Goal: Task Accomplishment & Management: Complete application form

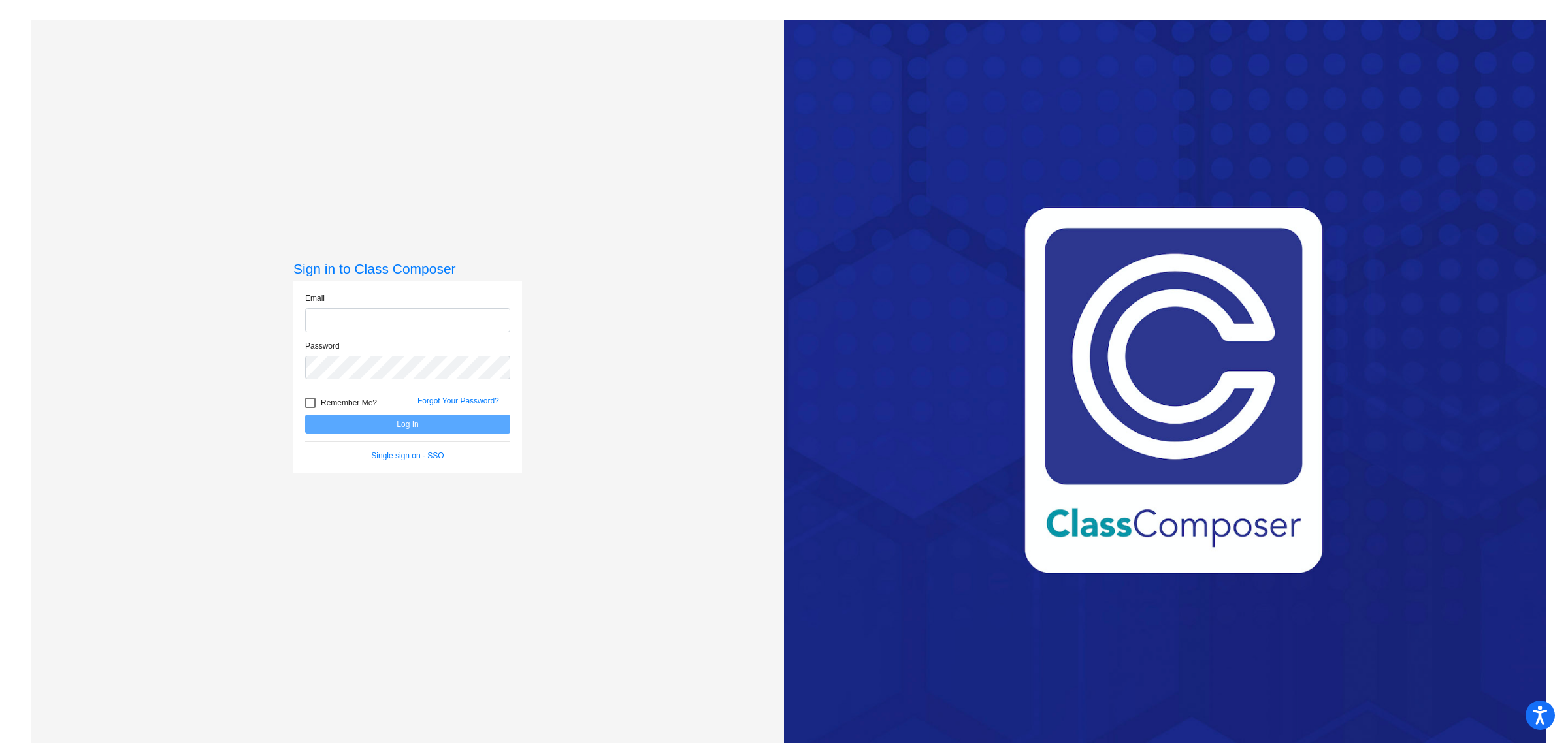
type input "[EMAIL_ADDRESS][DOMAIN_NAME]"
click at [427, 431] on button "Log In" at bounding box center [408, 423] width 205 height 19
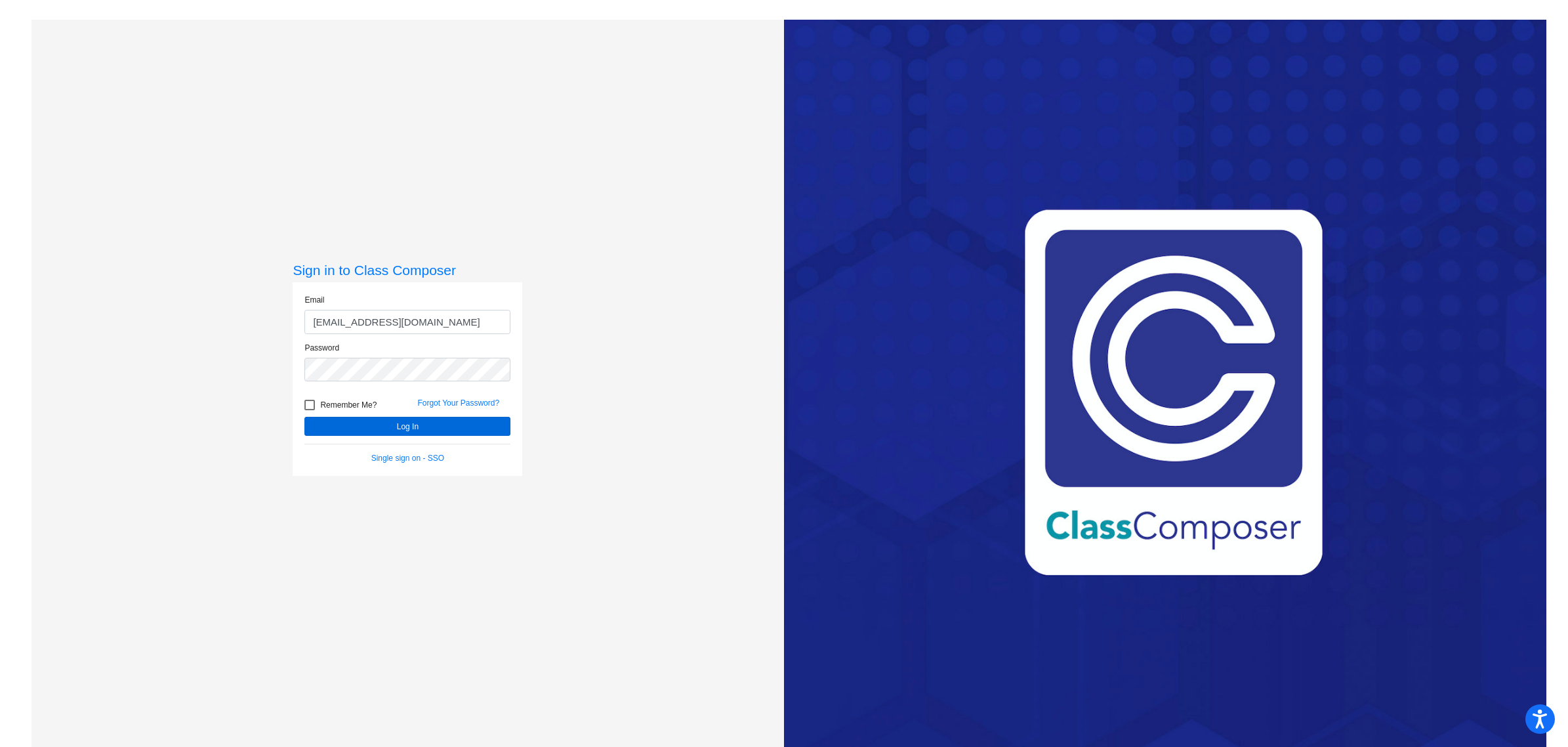
click at [461, 426] on mat-sidenav-content "Sign in to Class Composer Email [EMAIL_ADDRESS][DOMAIN_NAME] Password Remember …" at bounding box center [784, 374] width 1568 height 747
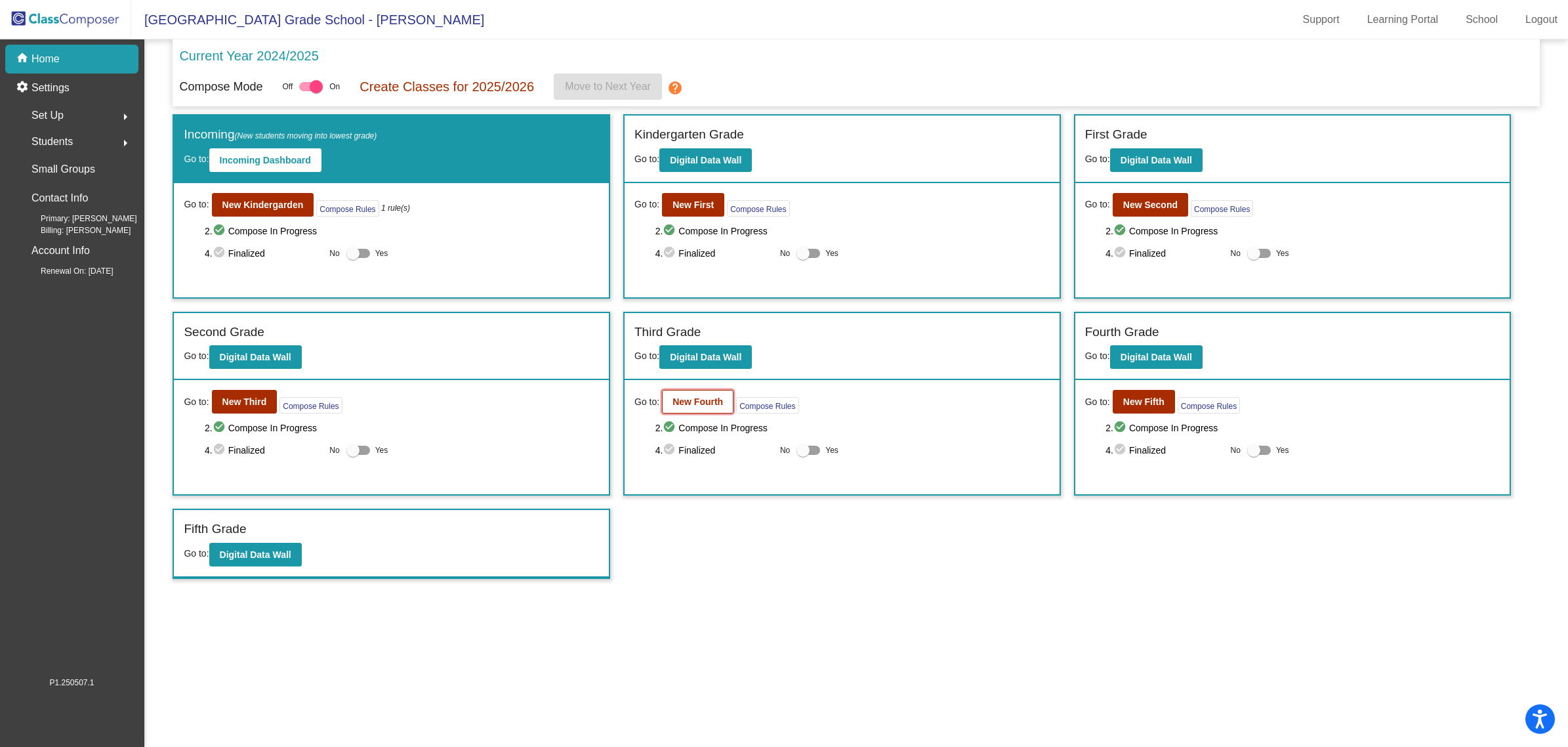
click at [710, 404] on b "New Fourth" at bounding box center [697, 402] width 50 height 11
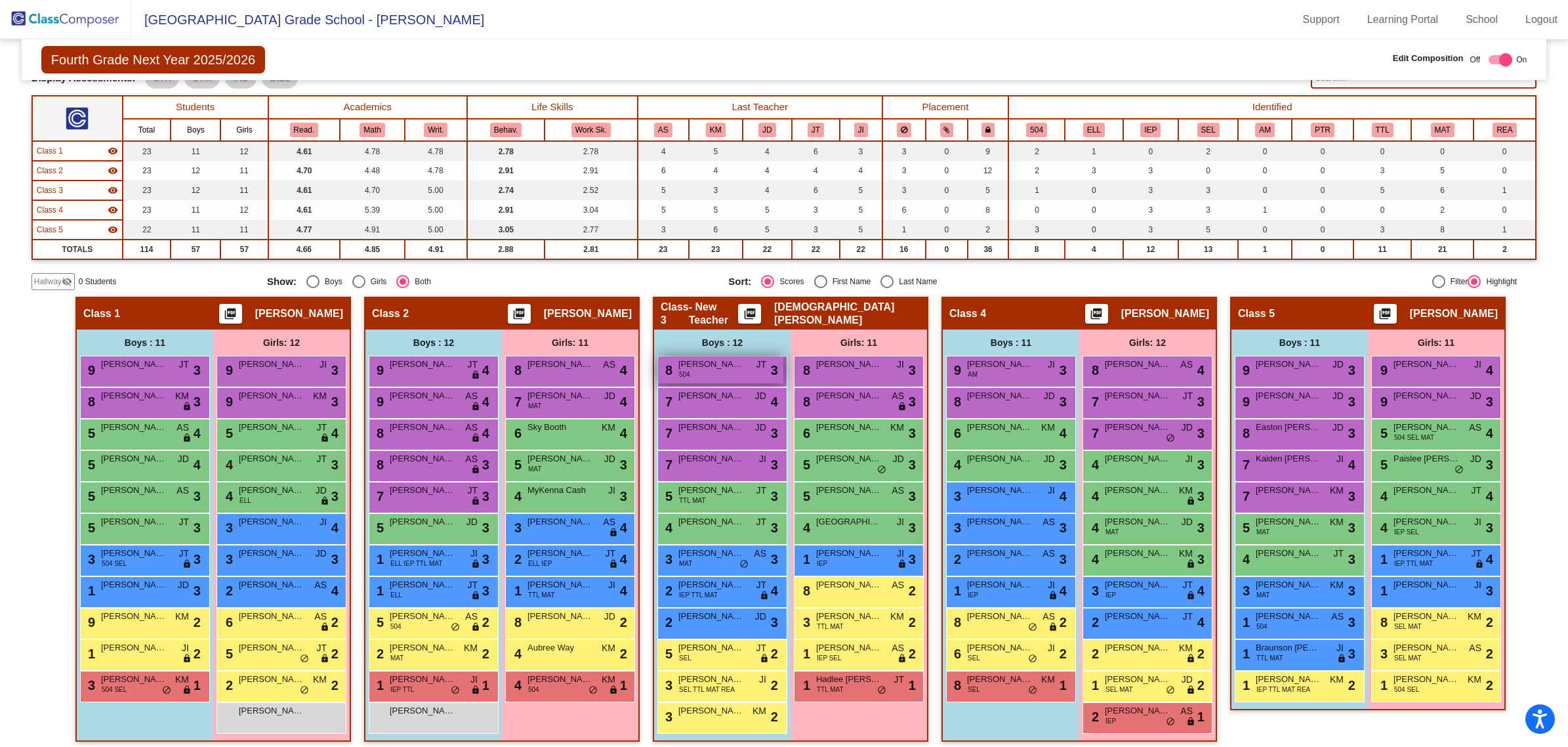
scroll to position [95, 0]
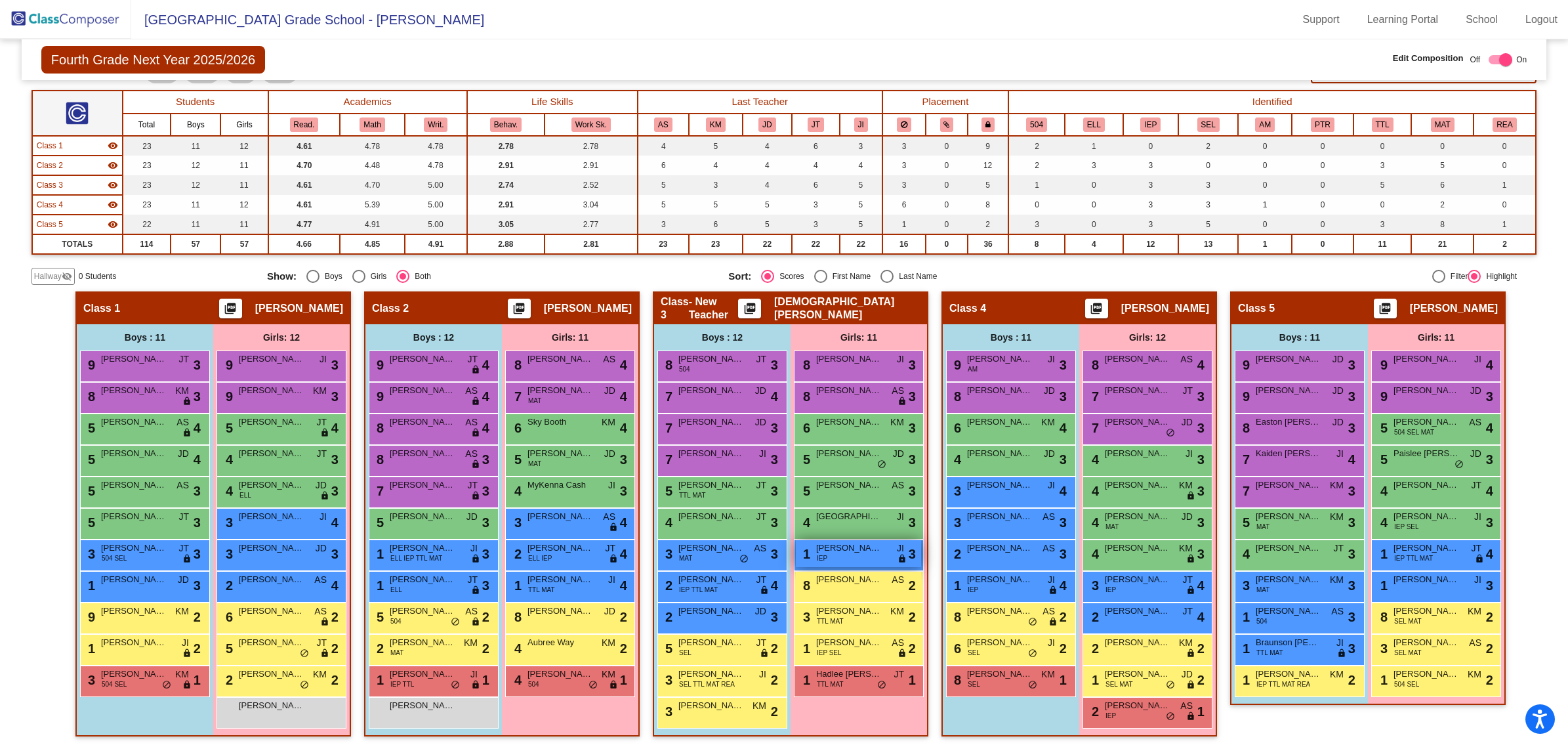
click at [876, 558] on div "1 [PERSON_NAME] IEP JI lock do_not_disturb_alt 3" at bounding box center [859, 553] width 125 height 27
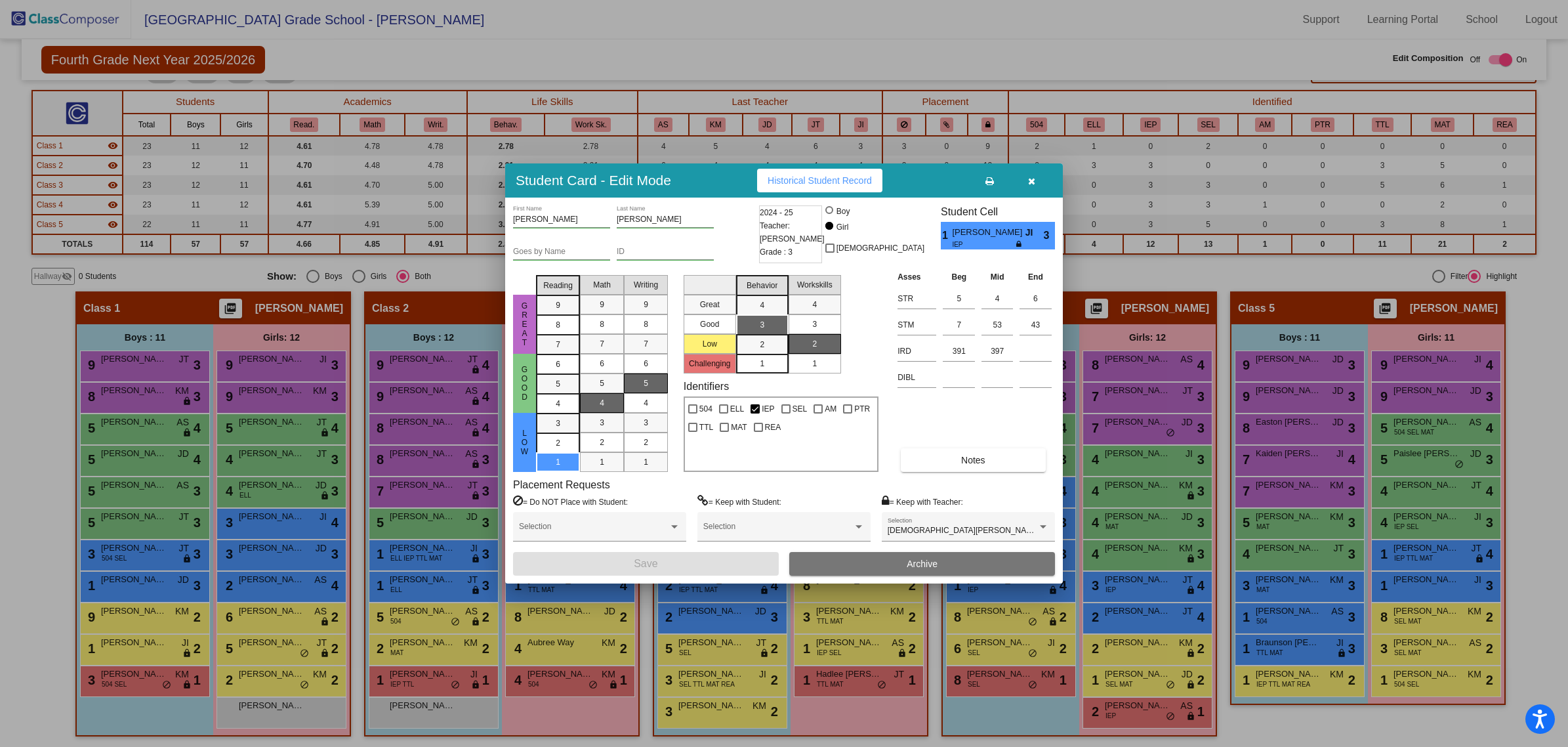
click at [571, 220] on input "[PERSON_NAME]" at bounding box center [562, 219] width 97 height 9
type input "[PERSON_NAME]"
click at [717, 555] on button "Save" at bounding box center [646, 563] width 265 height 24
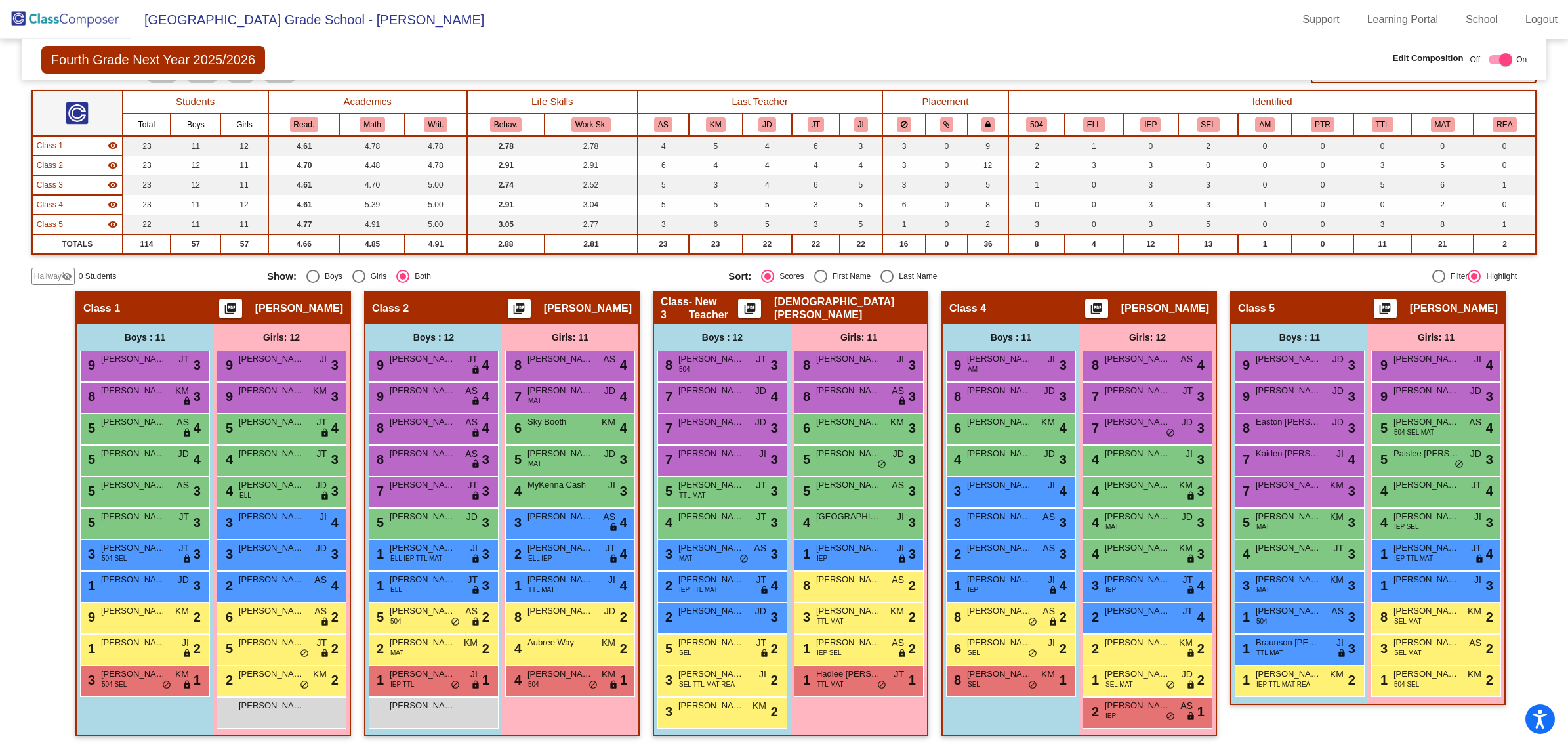
click at [89, 24] on img at bounding box center [65, 19] width 131 height 39
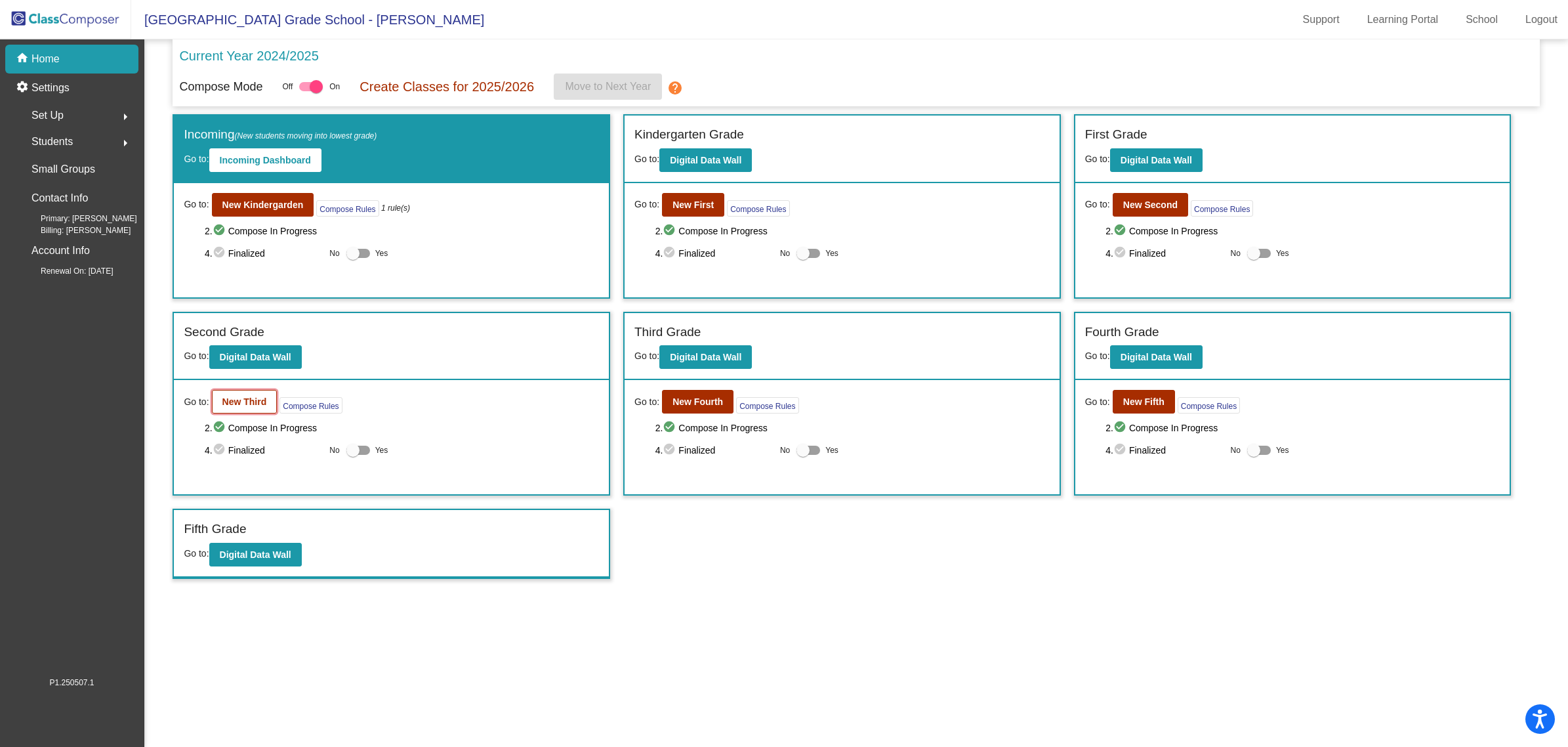
click at [236, 398] on b "New Third" at bounding box center [245, 402] width 44 height 11
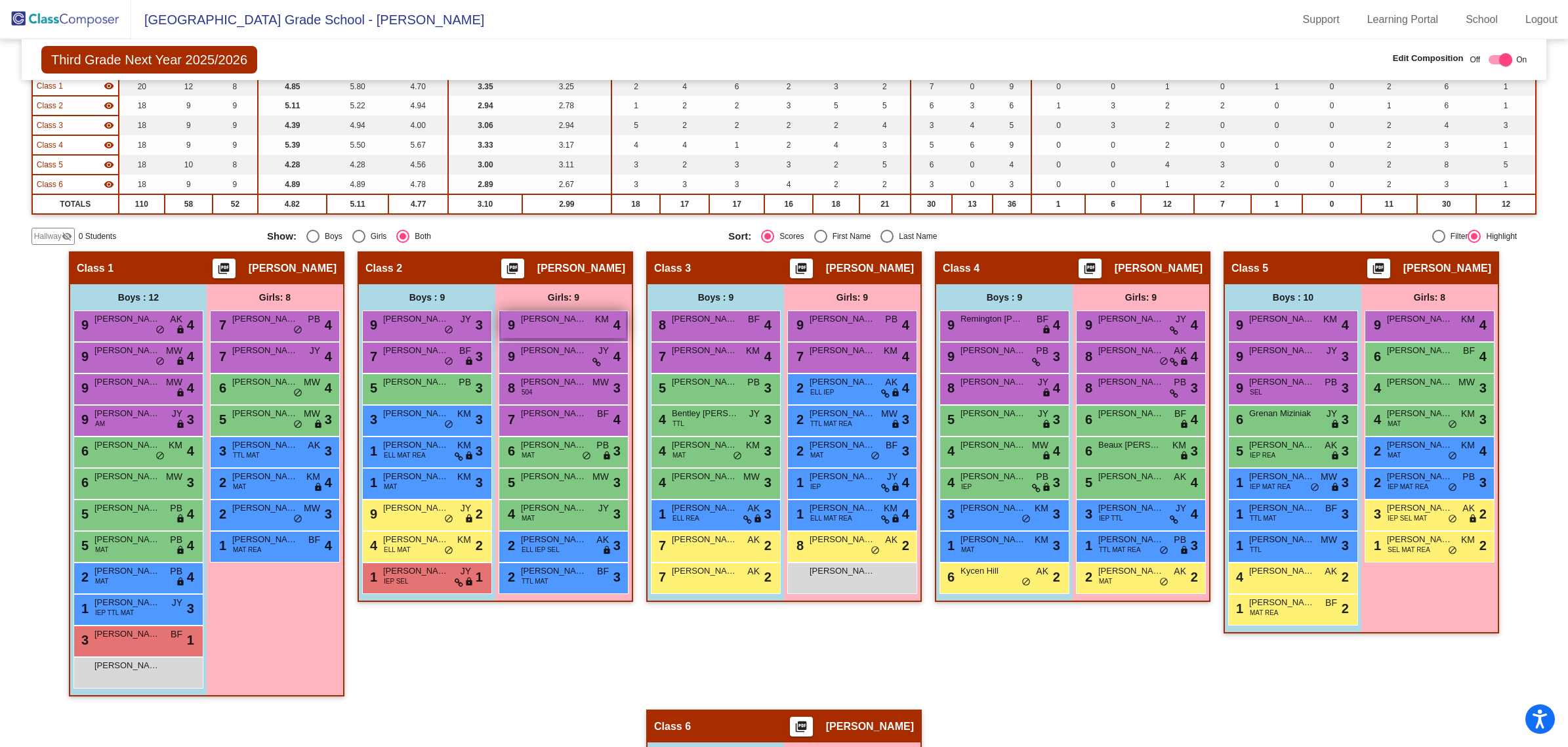
scroll to position [247, 0]
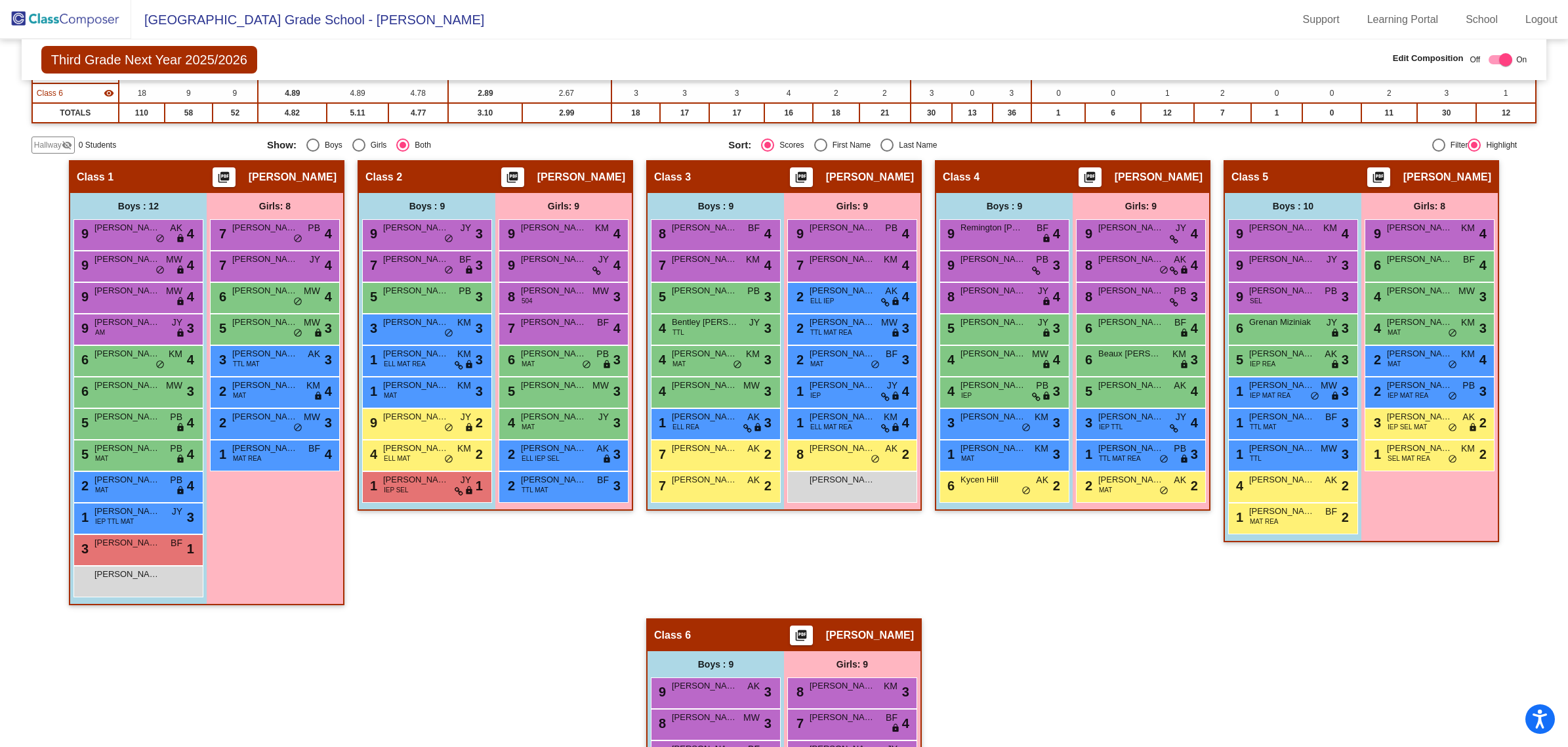
click at [53, 140] on span "Hallway" at bounding box center [47, 145] width 27 height 12
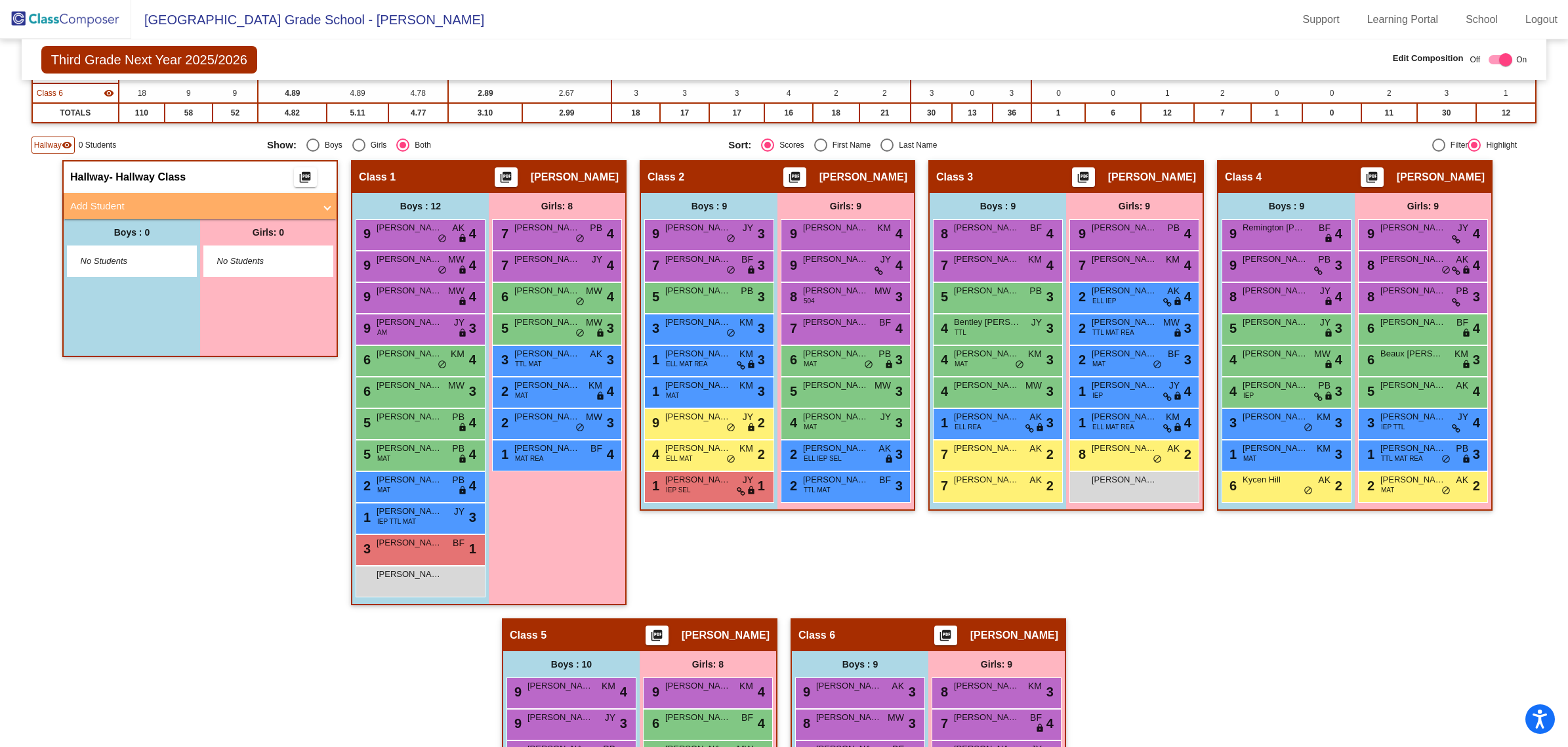
click at [123, 201] on mat-panel-title "Add Student" at bounding box center [192, 206] width 244 height 15
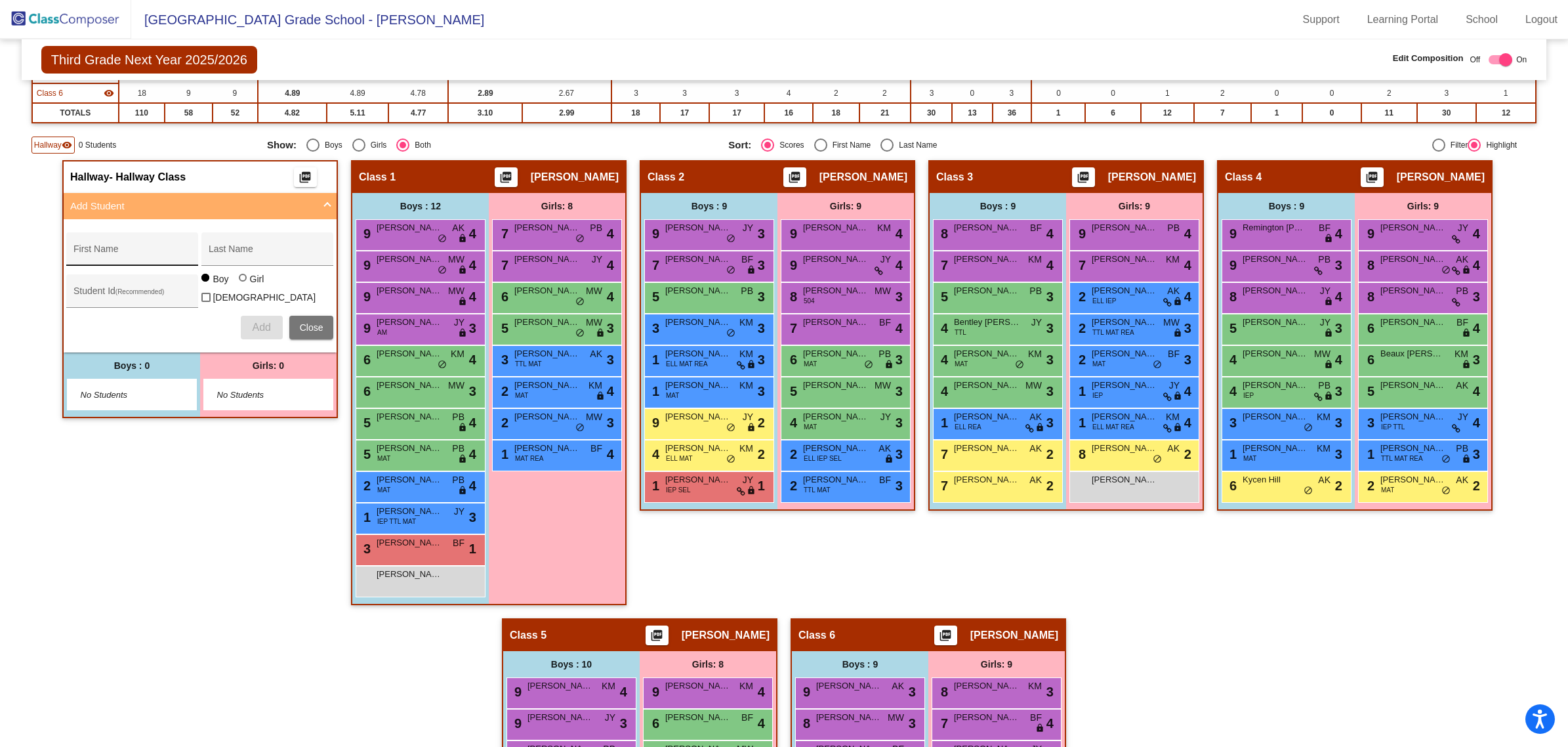
click at [100, 240] on div "First Name" at bounding box center [132, 253] width 118 height 27
type input "[PERSON_NAME]"
click at [103, 291] on input "Student Id (Recommended)" at bounding box center [132, 296] width 118 height 11
click at [161, 284] on div "Student Id (Recommended)" at bounding box center [132, 294] width 118 height 27
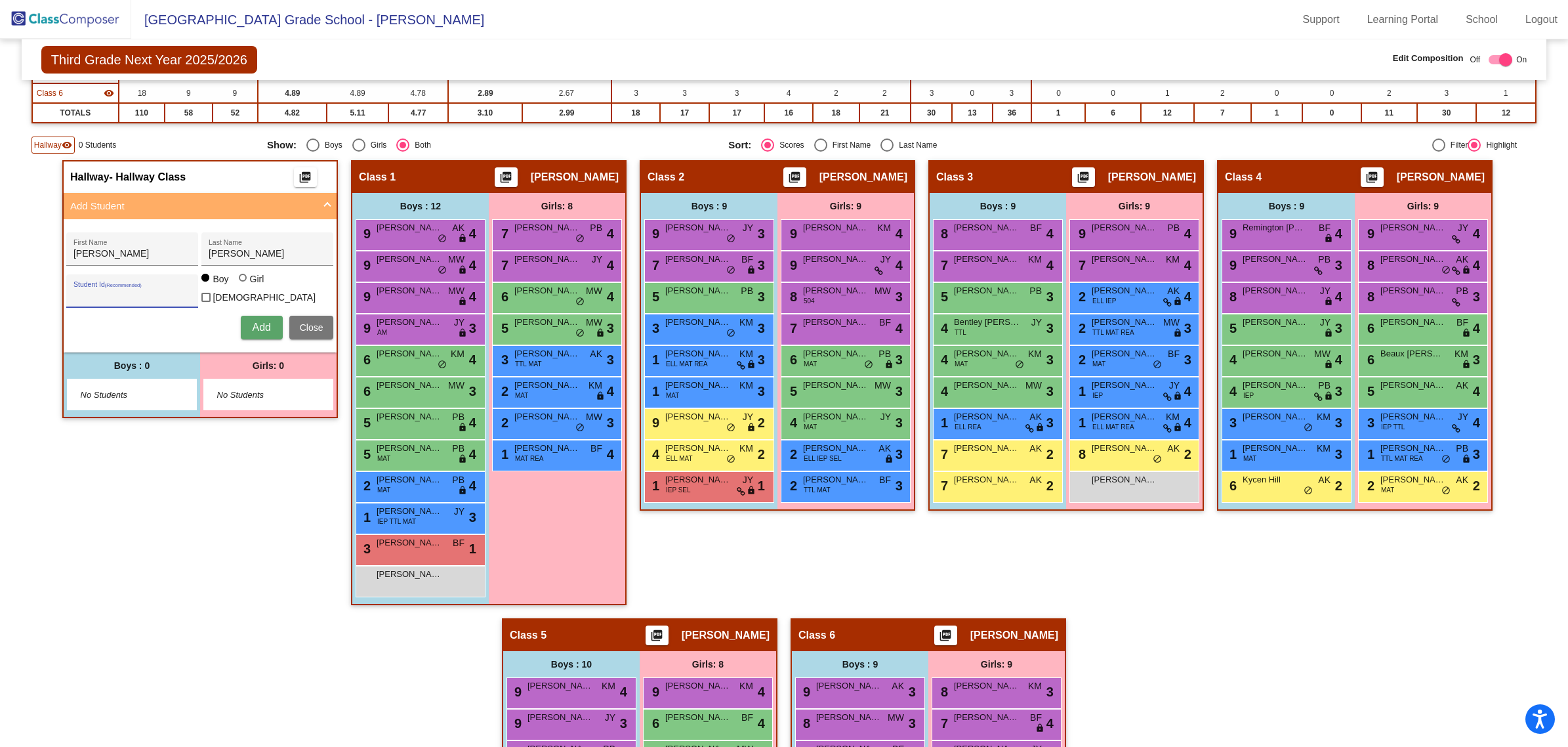
paste input "360000115"
type input "360000115"
click at [262, 325] on span "Add" at bounding box center [261, 327] width 18 height 12
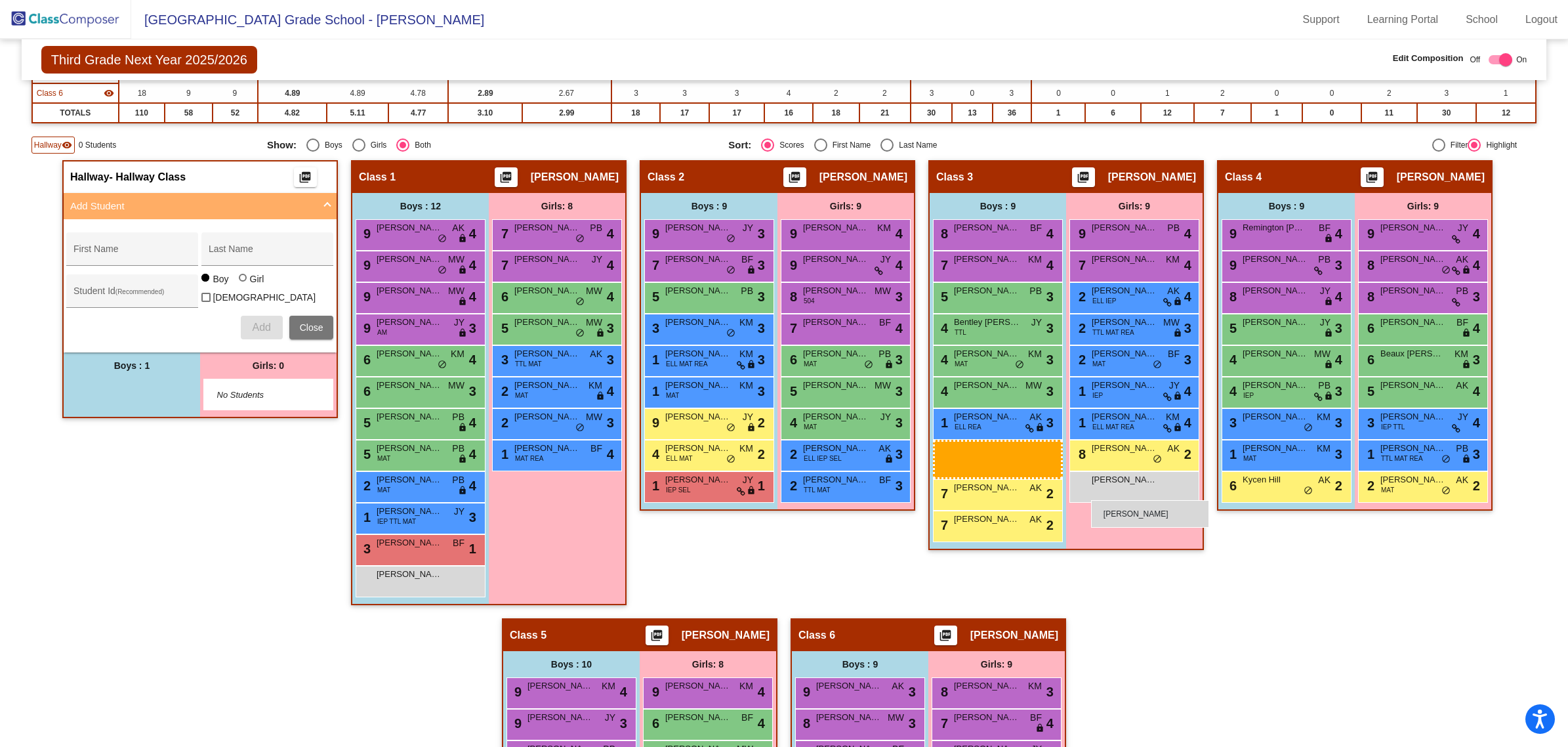
drag, startPoint x: 139, startPoint y: 388, endPoint x: 1091, endPoint y: 500, distance: 958.6
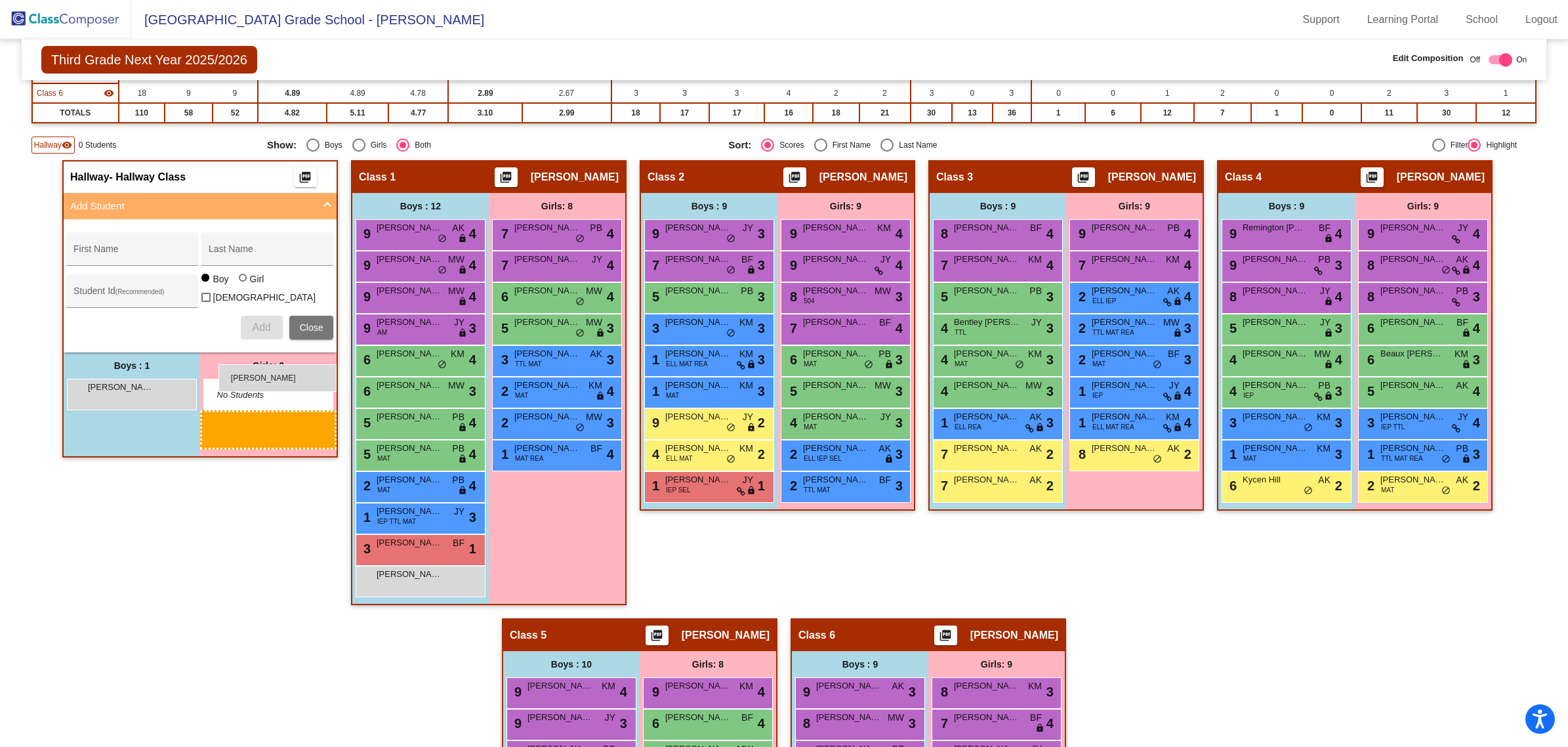
drag, startPoint x: 1091, startPoint y: 500, endPoint x: 218, endPoint y: 364, distance: 883.5
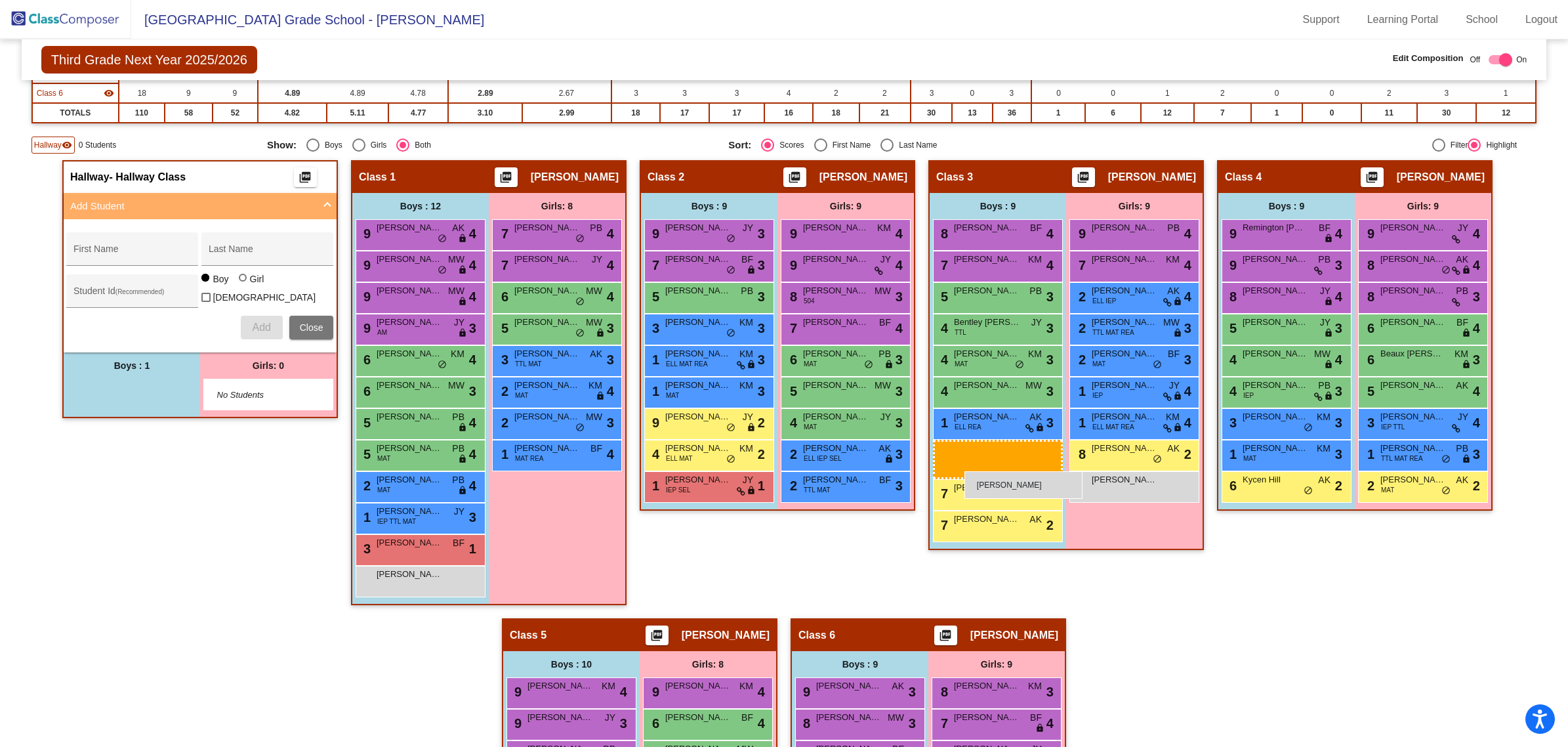
drag, startPoint x: 143, startPoint y: 388, endPoint x: 964, endPoint y: 472, distance: 825.3
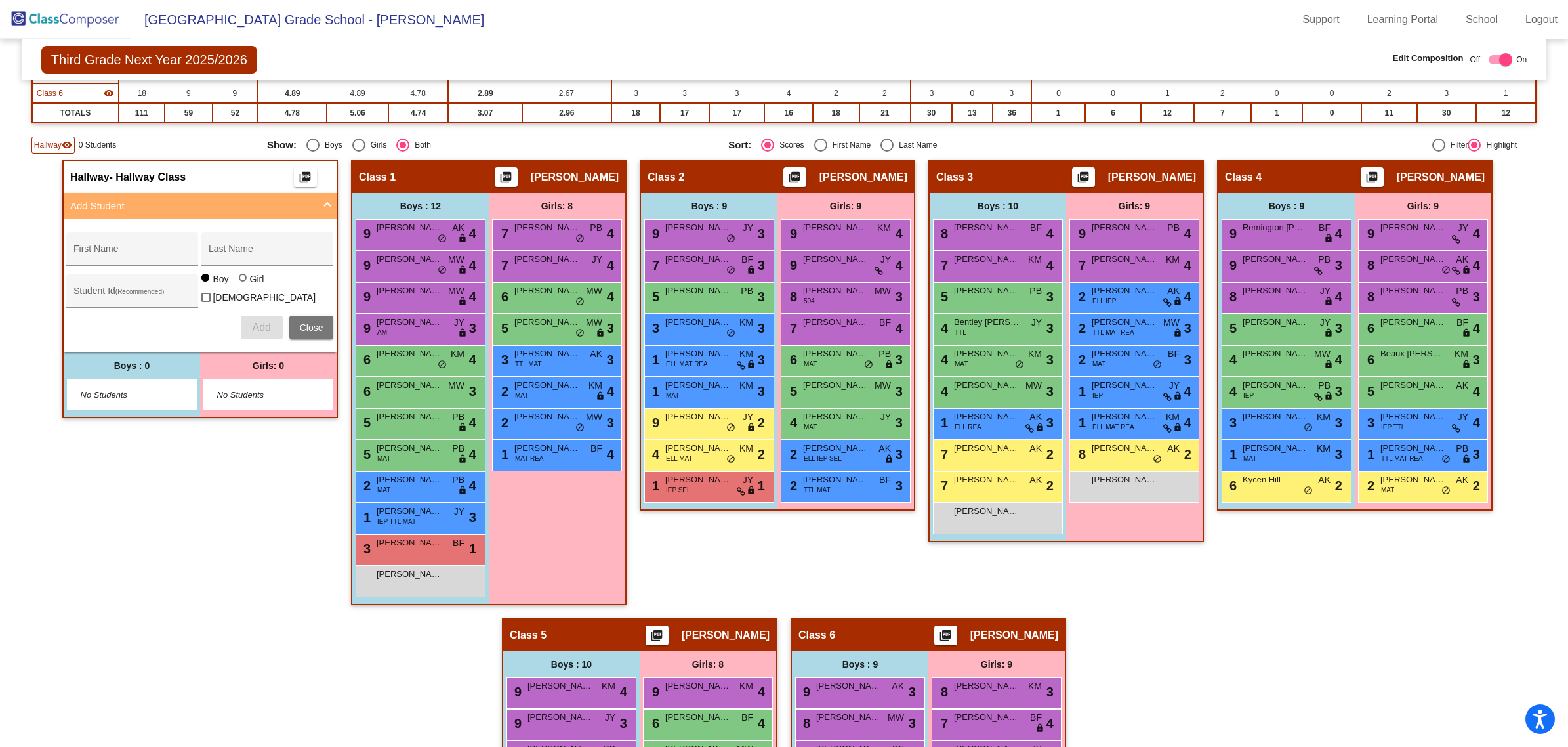
click at [95, 20] on img at bounding box center [65, 19] width 131 height 39
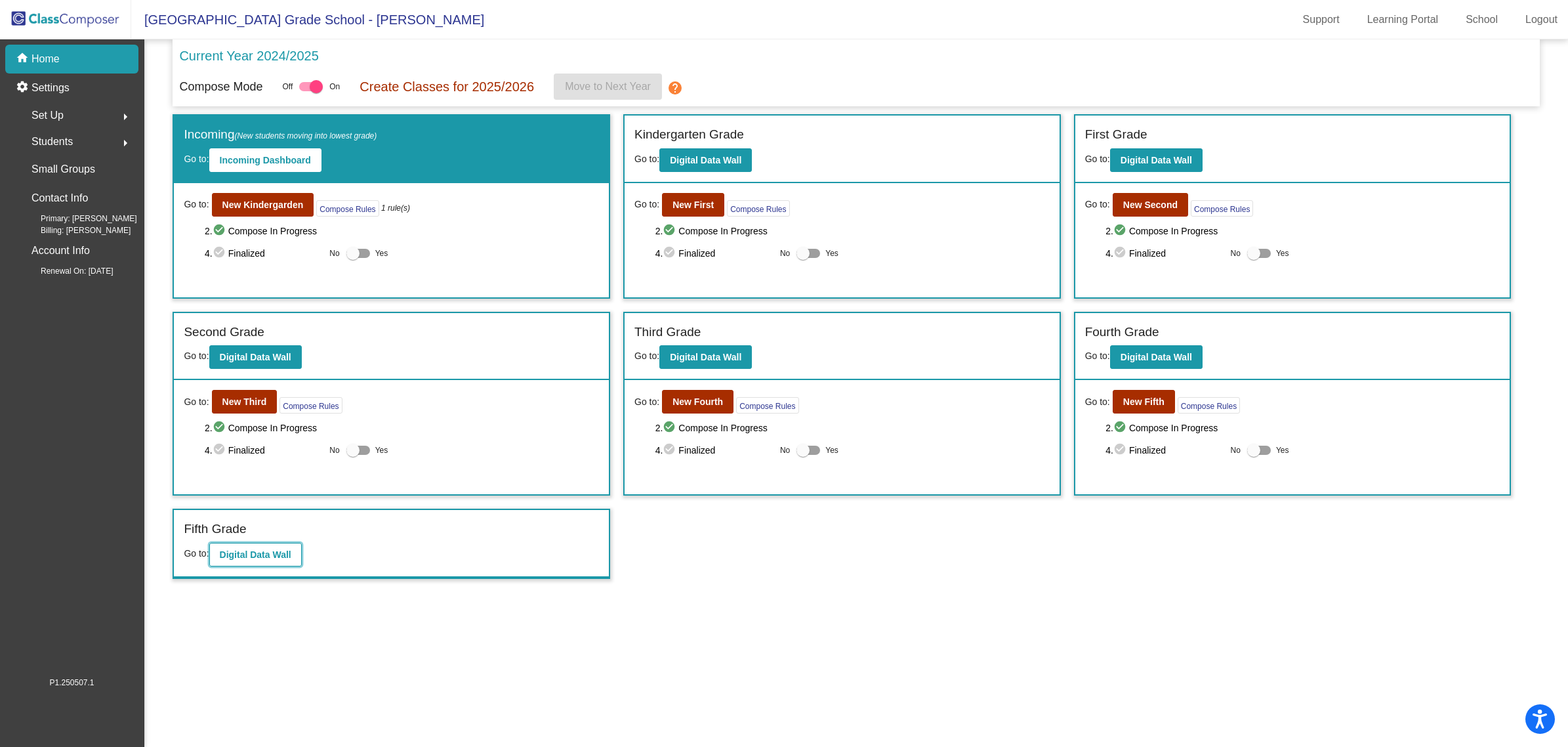
click at [253, 556] on b "Digital Data Wall" at bounding box center [255, 554] width 72 height 11
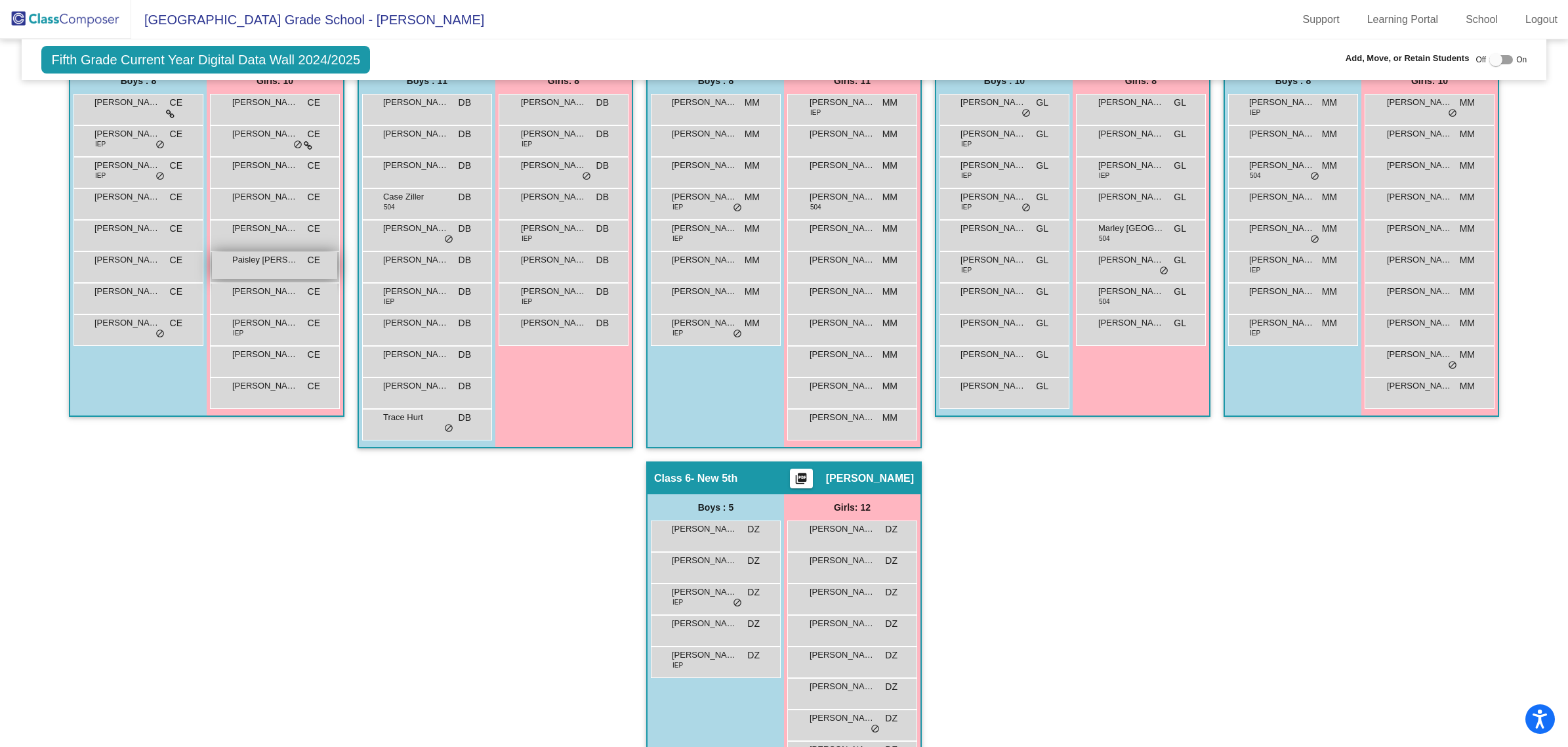
scroll to position [133, 0]
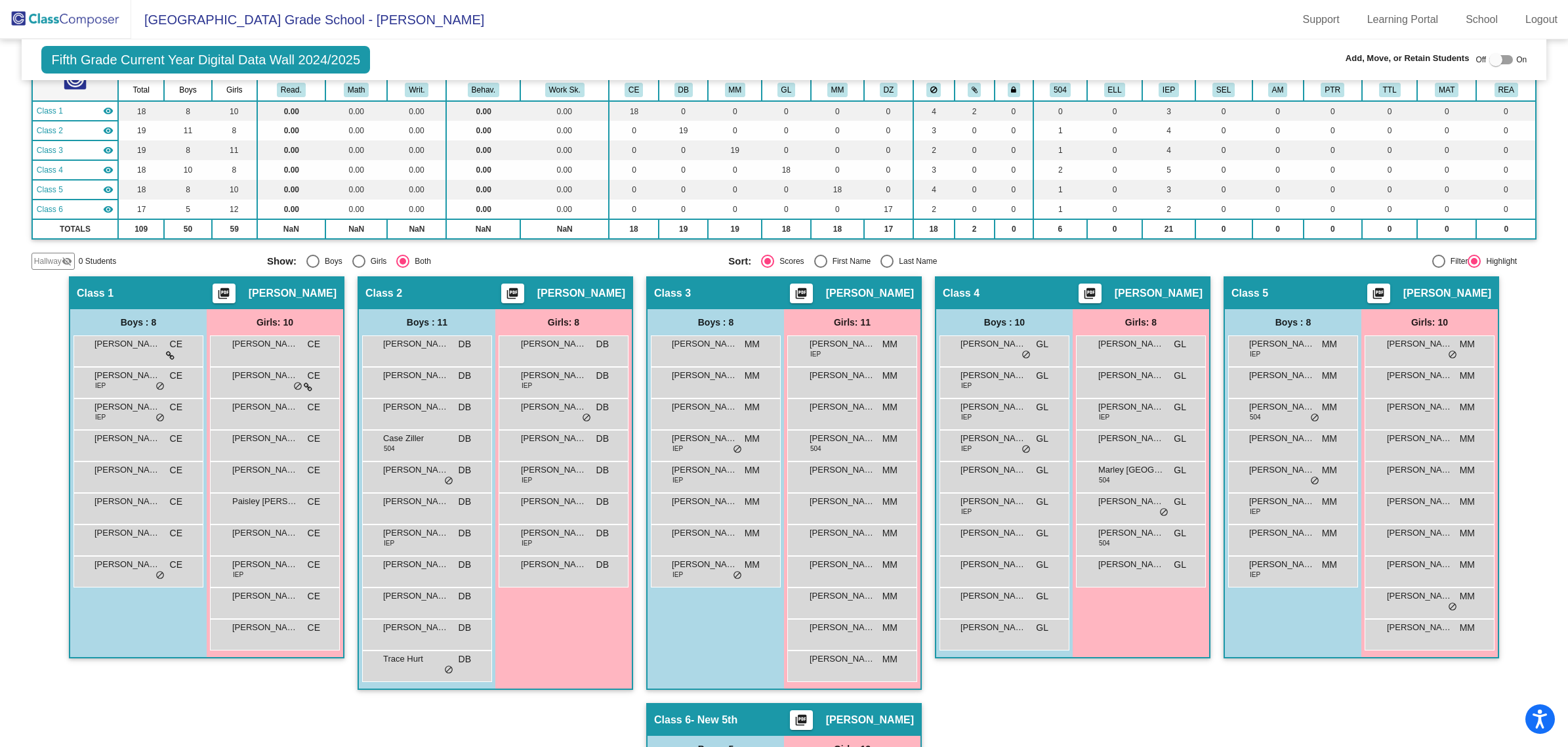
click at [63, 13] on img at bounding box center [65, 19] width 131 height 39
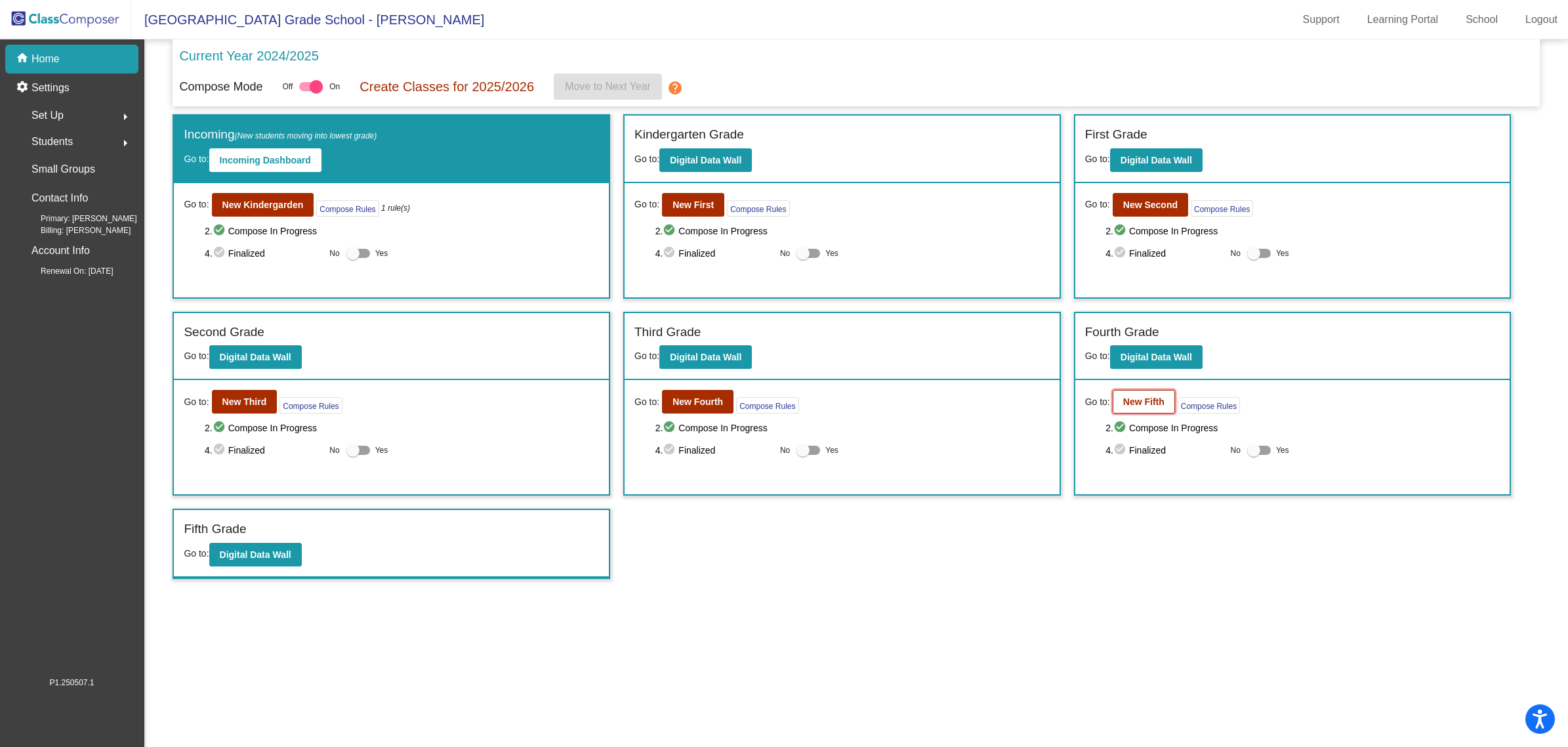
click at [1126, 404] on b "New Fifth" at bounding box center [1144, 402] width 41 height 11
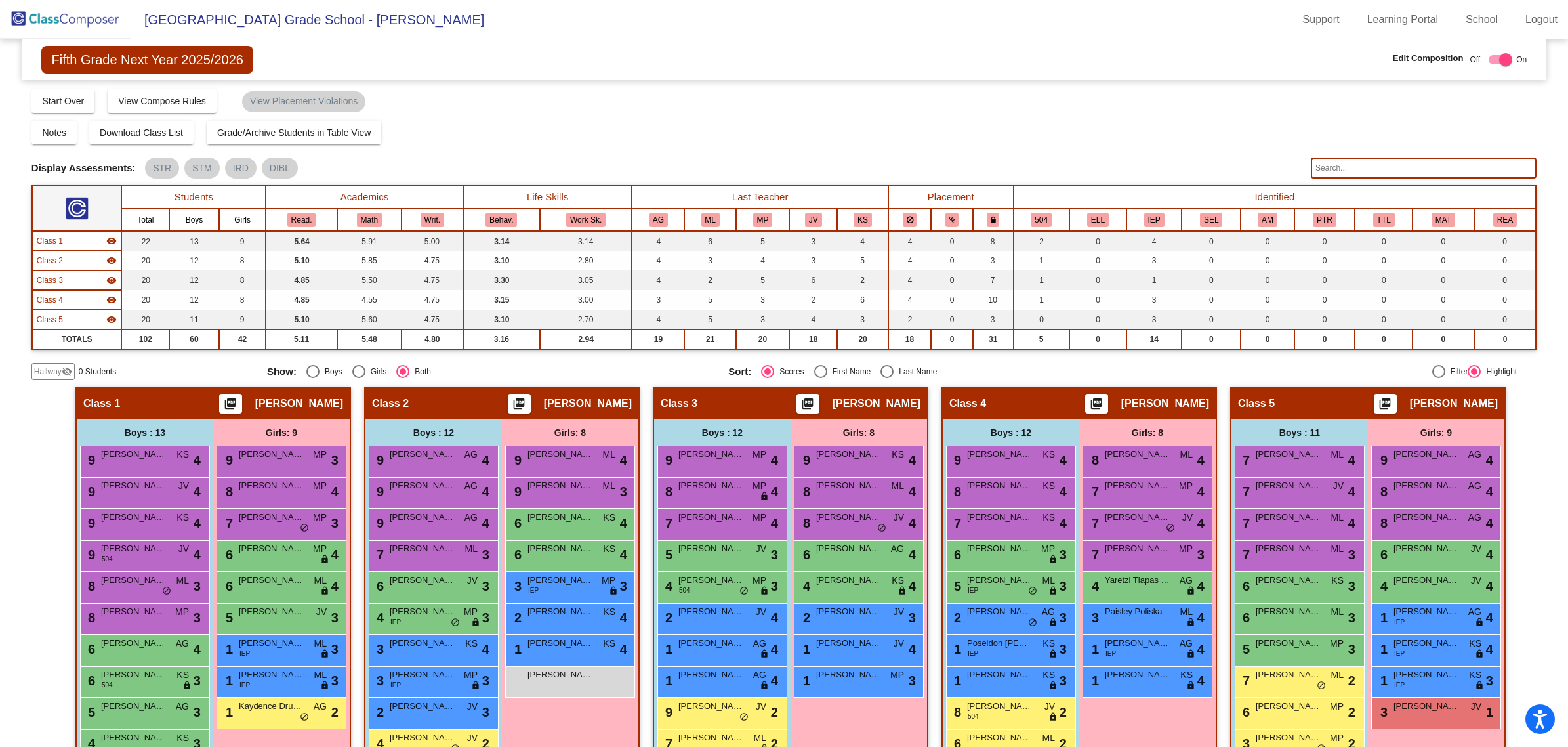
click at [40, 20] on img at bounding box center [65, 19] width 131 height 39
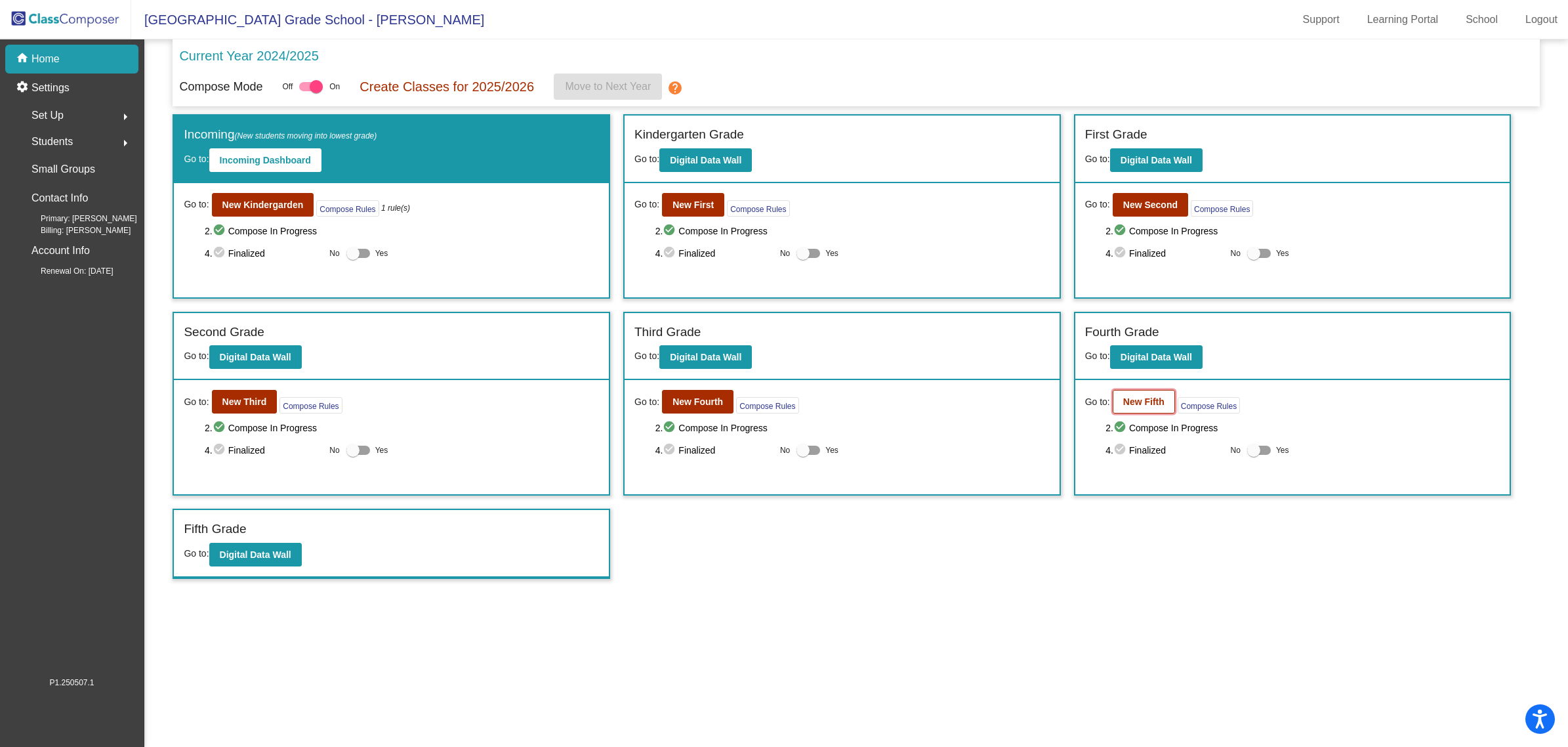
click at [1148, 397] on b "New Fifth" at bounding box center [1144, 402] width 41 height 11
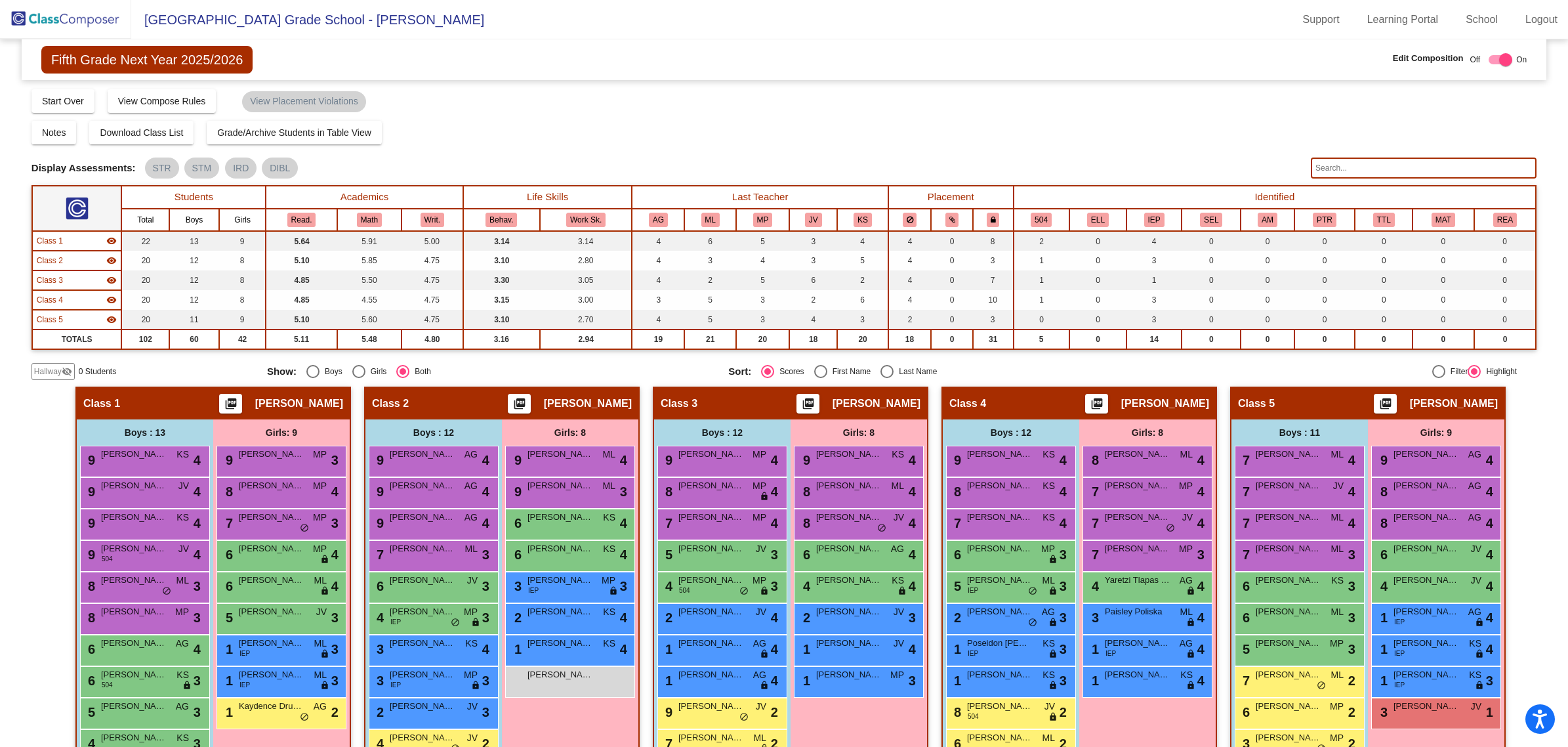
click at [56, 369] on span "Hallway" at bounding box center [47, 371] width 27 height 12
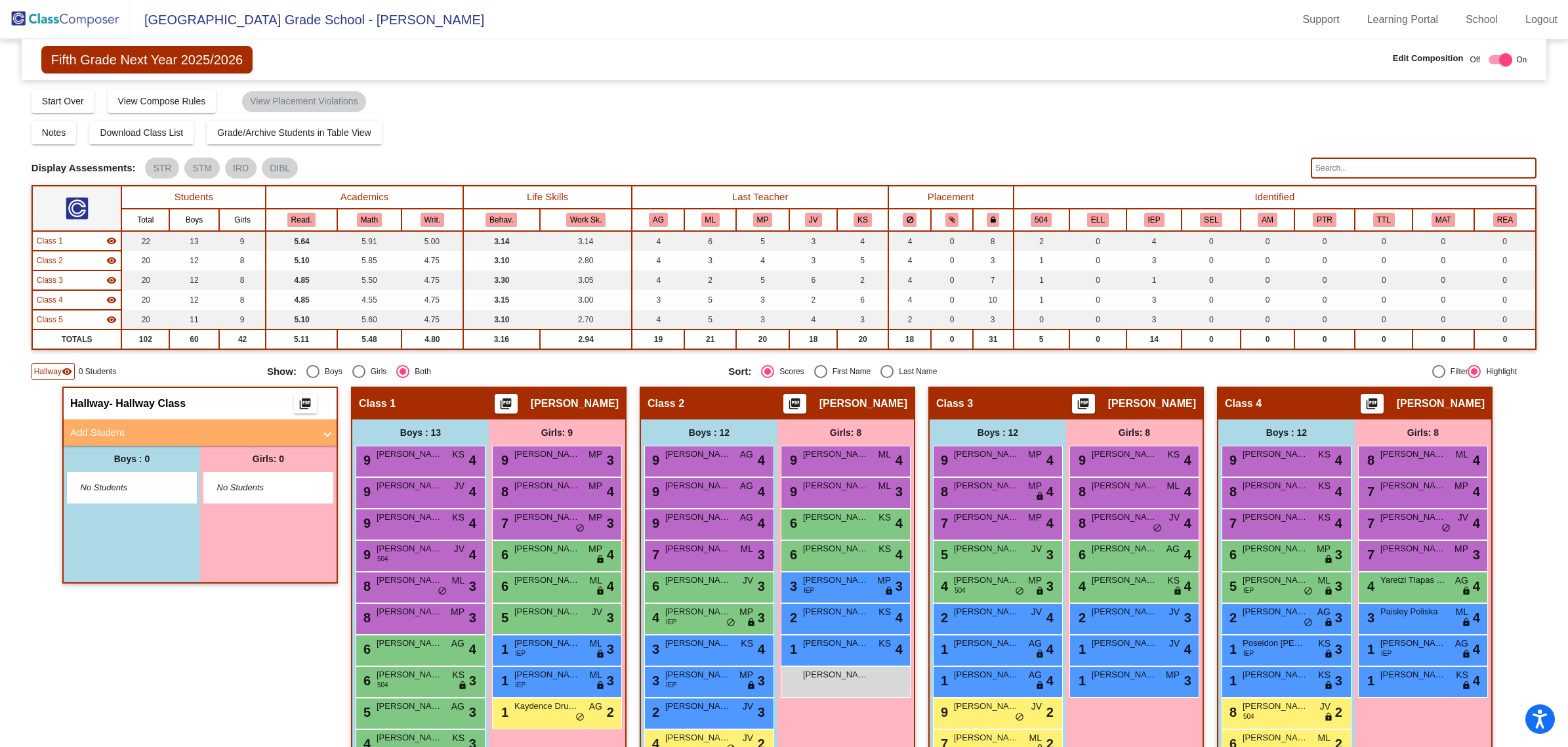
click at [89, 438] on mat-panel-title "Add Student" at bounding box center [192, 433] width 244 height 15
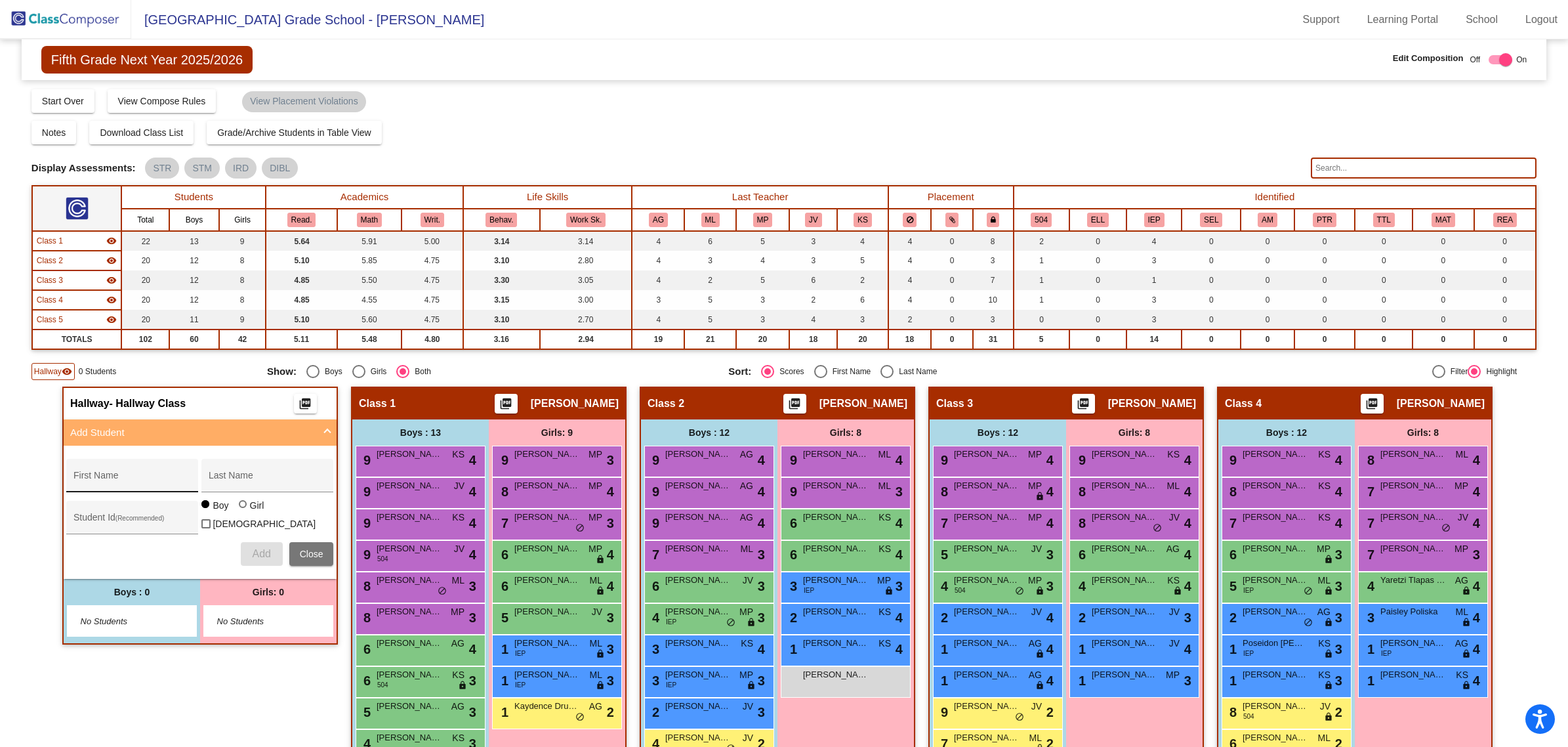
click at [127, 470] on div "First Name" at bounding box center [132, 479] width 118 height 27
type input "[PERSON_NAME]"
paste input "330000141"
type input "330000141"
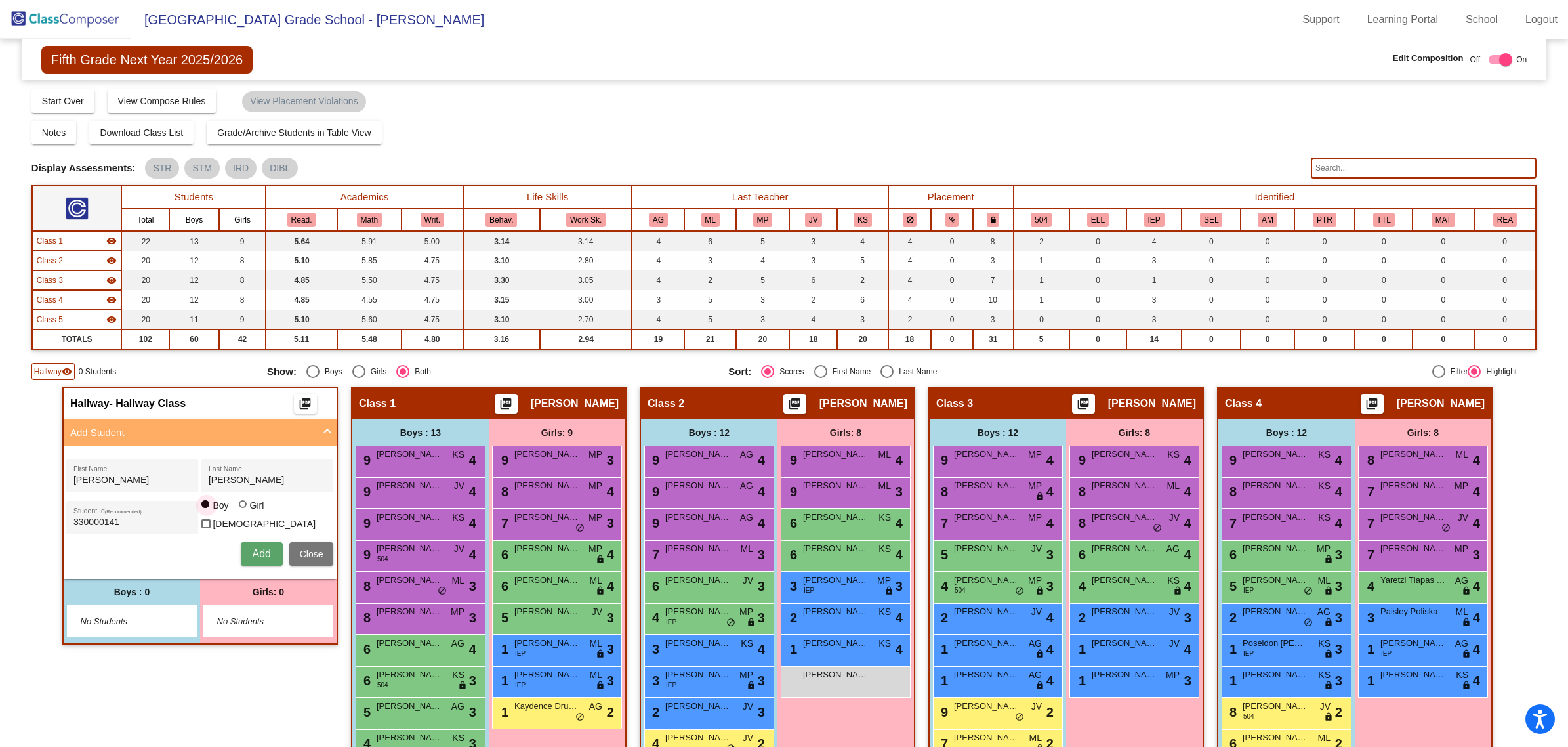
click at [247, 557] on button "Add" at bounding box center [261, 554] width 42 height 24
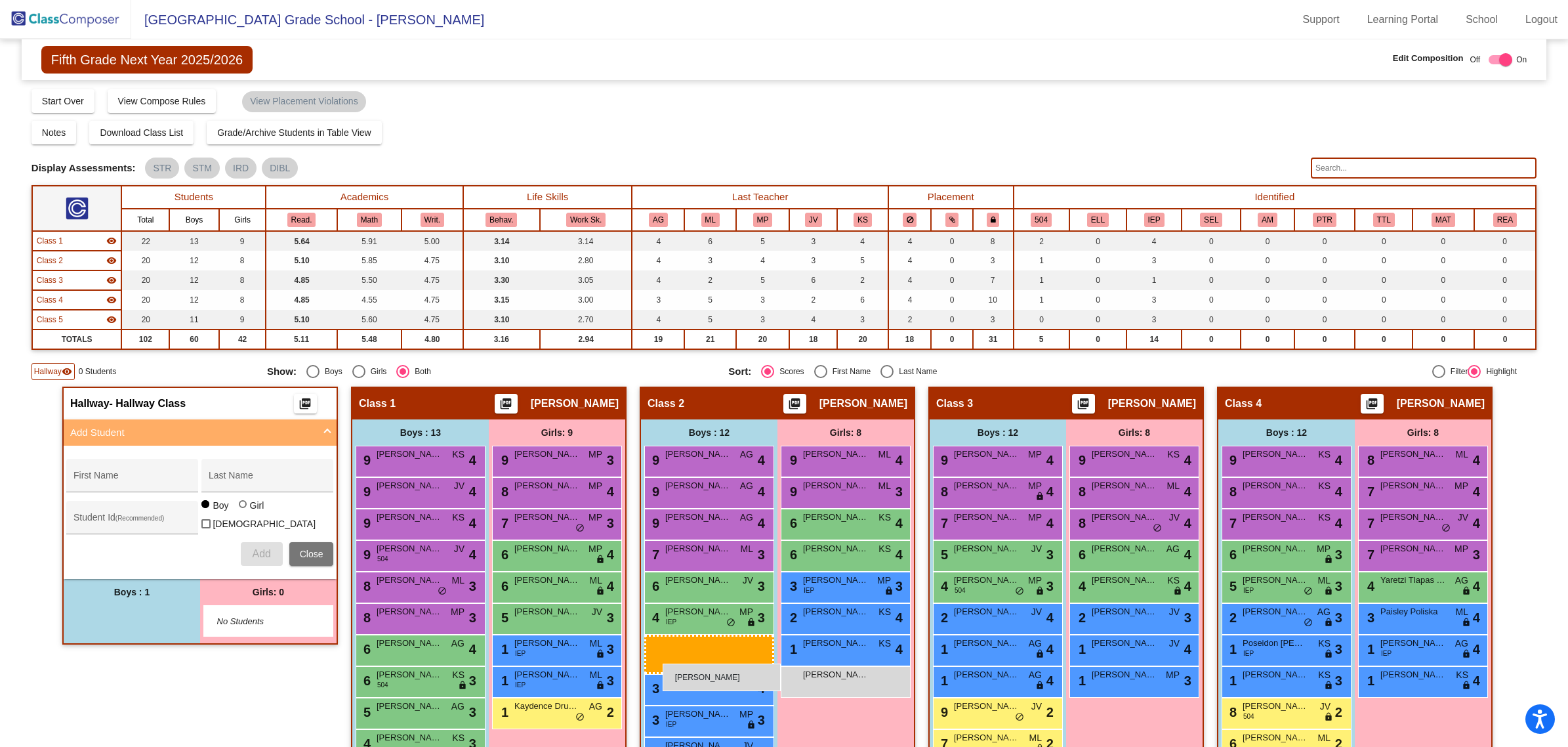
drag, startPoint x: 109, startPoint y: 609, endPoint x: 662, endPoint y: 664, distance: 555.7
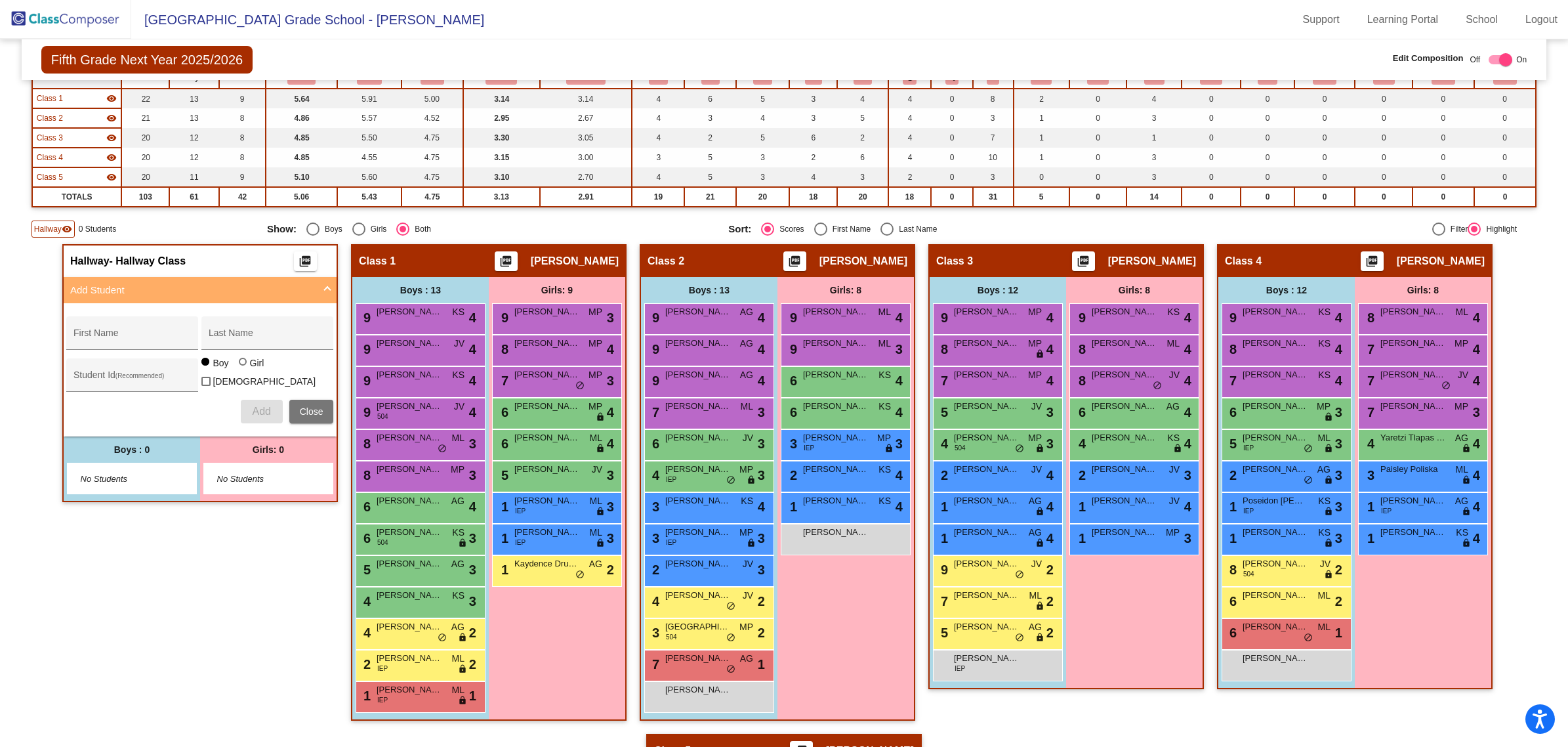
scroll to position [142, 0]
click at [73, 12] on img at bounding box center [65, 19] width 131 height 39
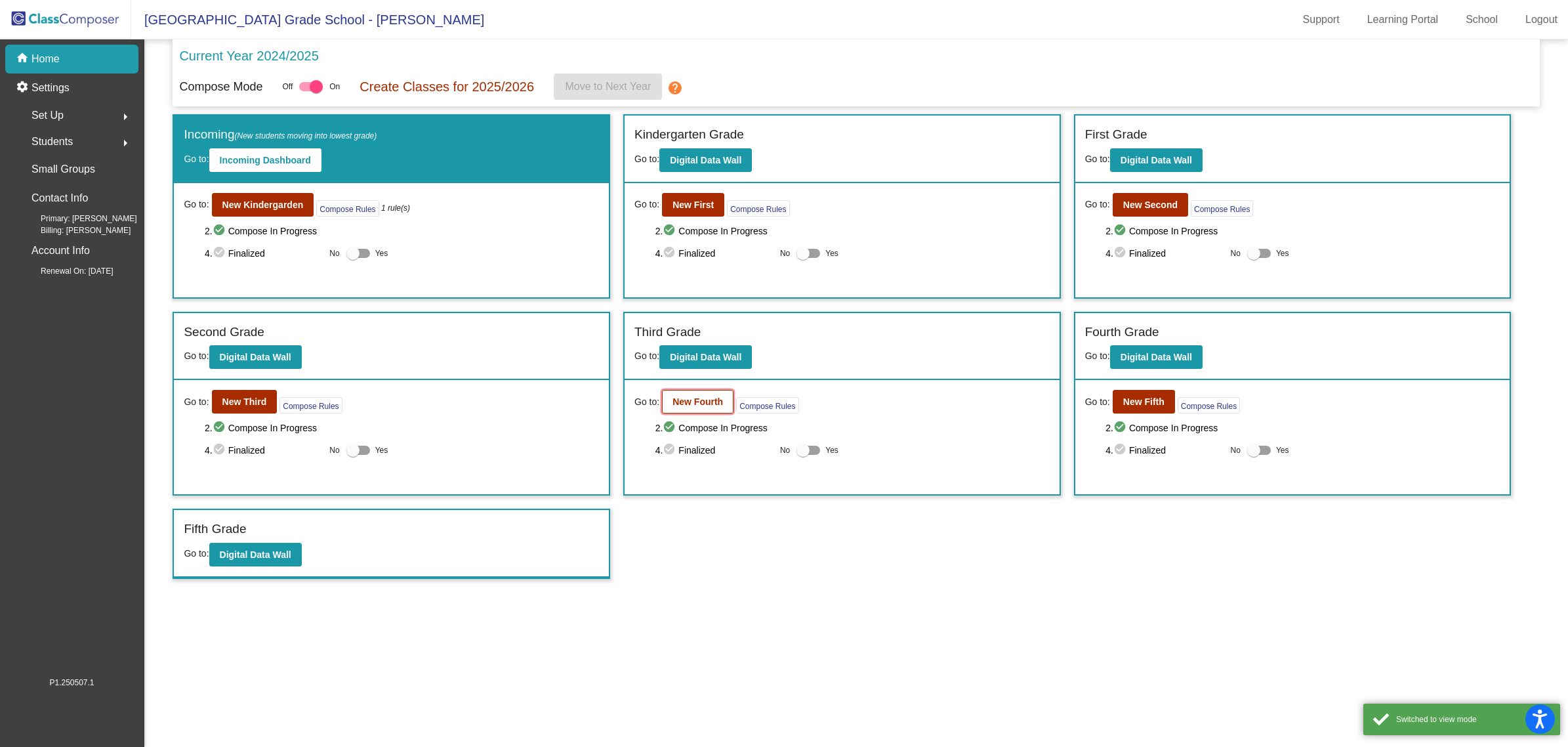
click at [718, 401] on b "New Fourth" at bounding box center [697, 402] width 50 height 11
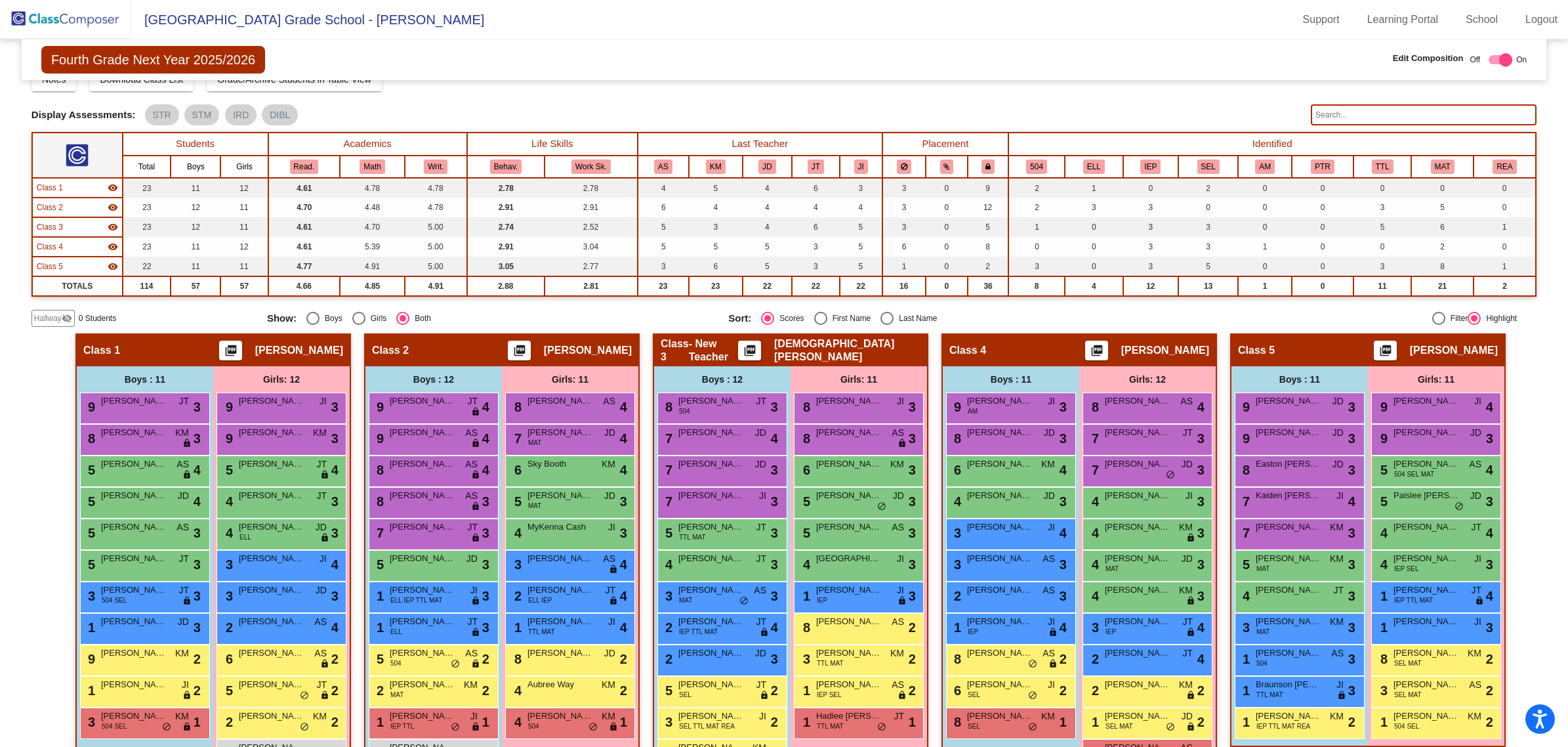
scroll to position [95, 0]
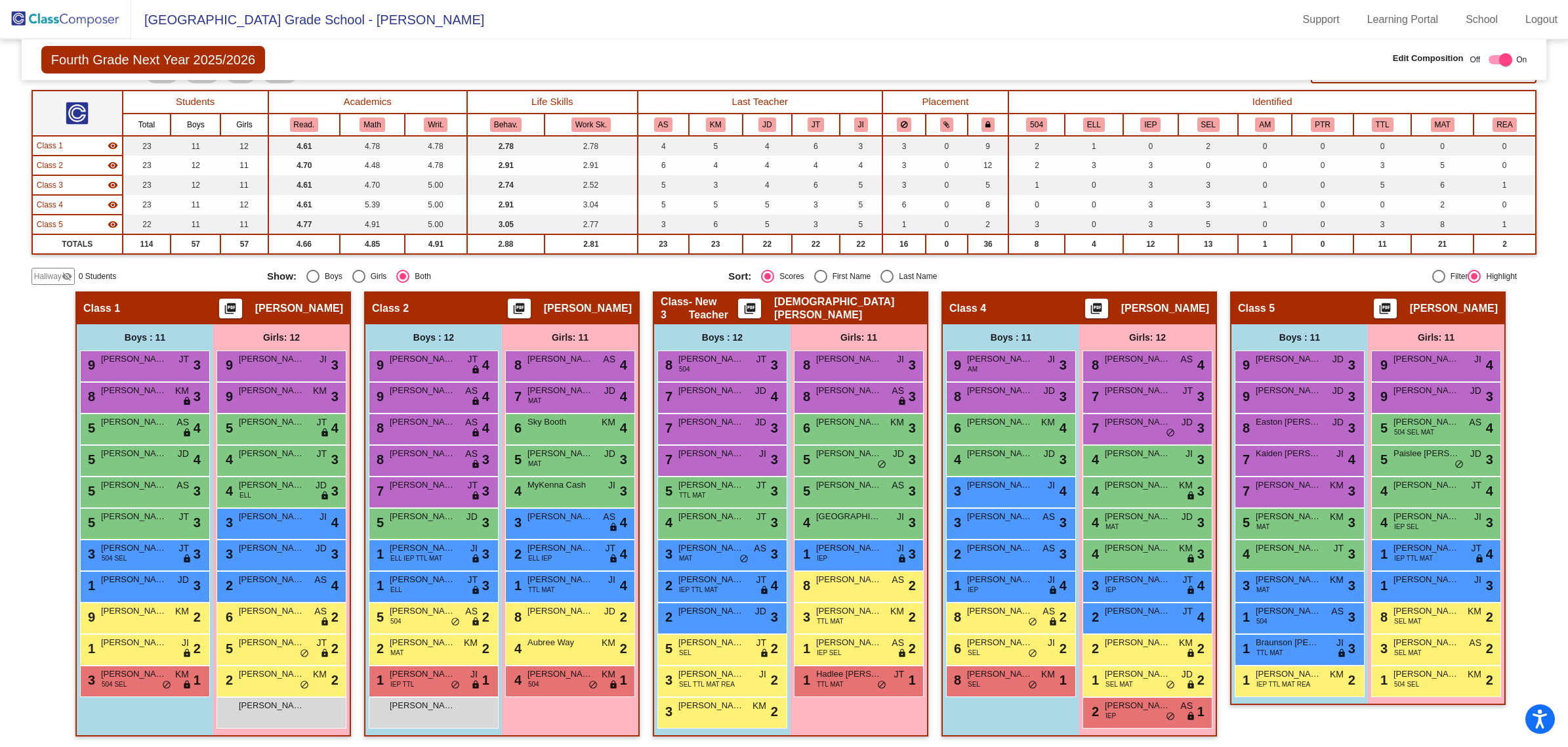
click at [1528, 349] on div "Hallway - Hallway Class picture_as_pdf Add Student First Name Last Name Student…" at bounding box center [784, 520] width 1505 height 458
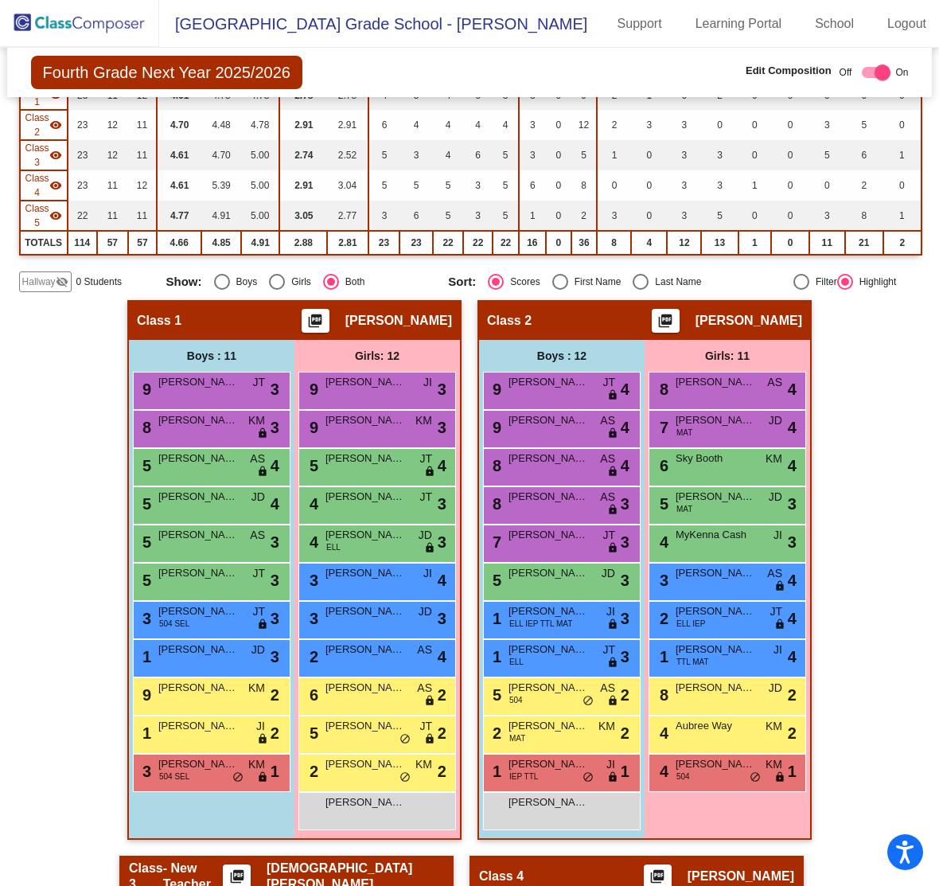
scroll to position [314, 0]
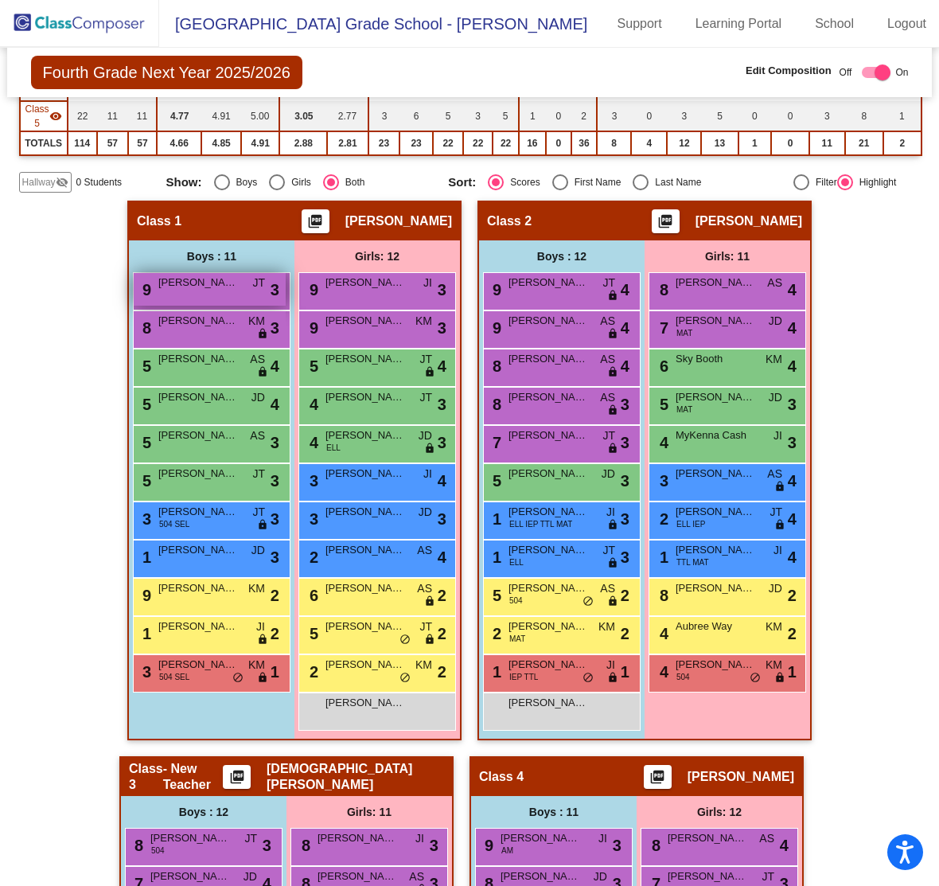
click at [205, 275] on span "[PERSON_NAME]" at bounding box center [198, 283] width 80 height 16
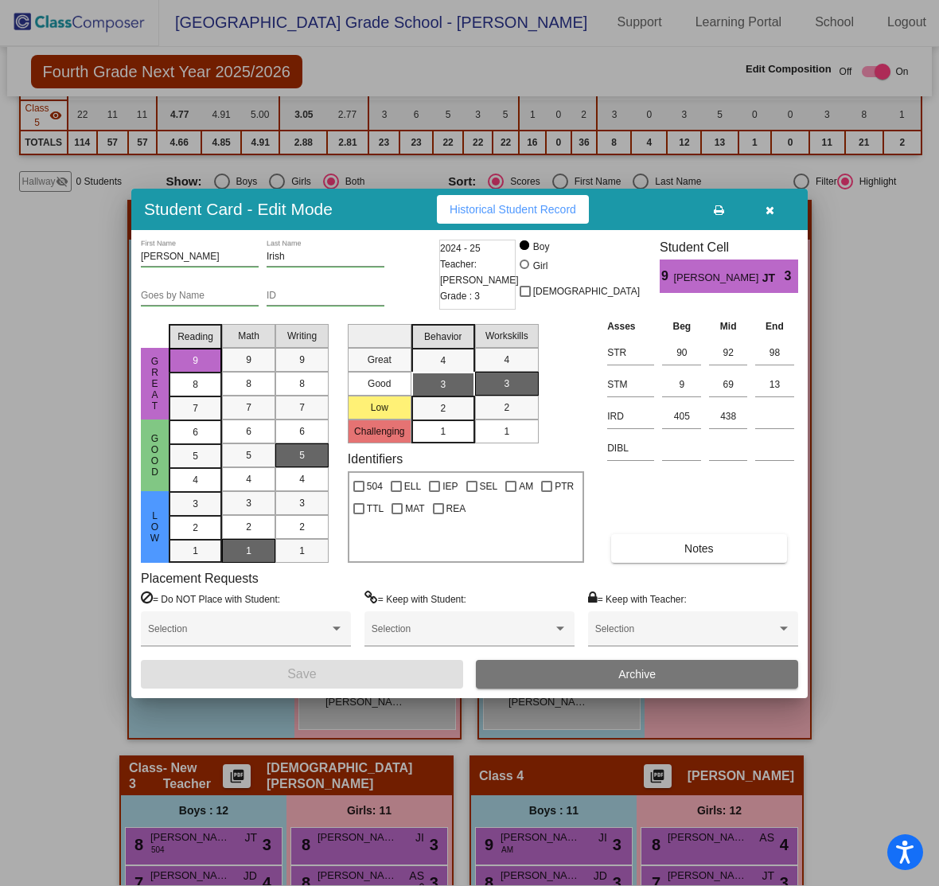
click at [629, 670] on span "Archive" at bounding box center [637, 674] width 37 height 13
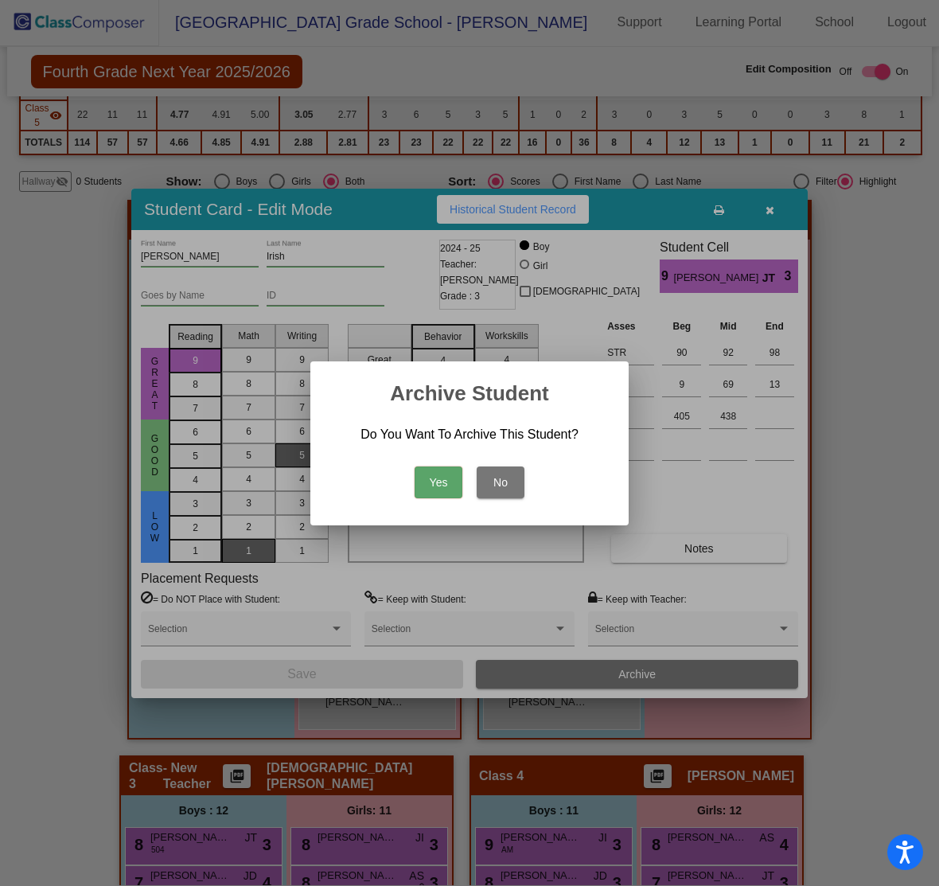
click at [424, 486] on button "Yes" at bounding box center [439, 482] width 48 height 32
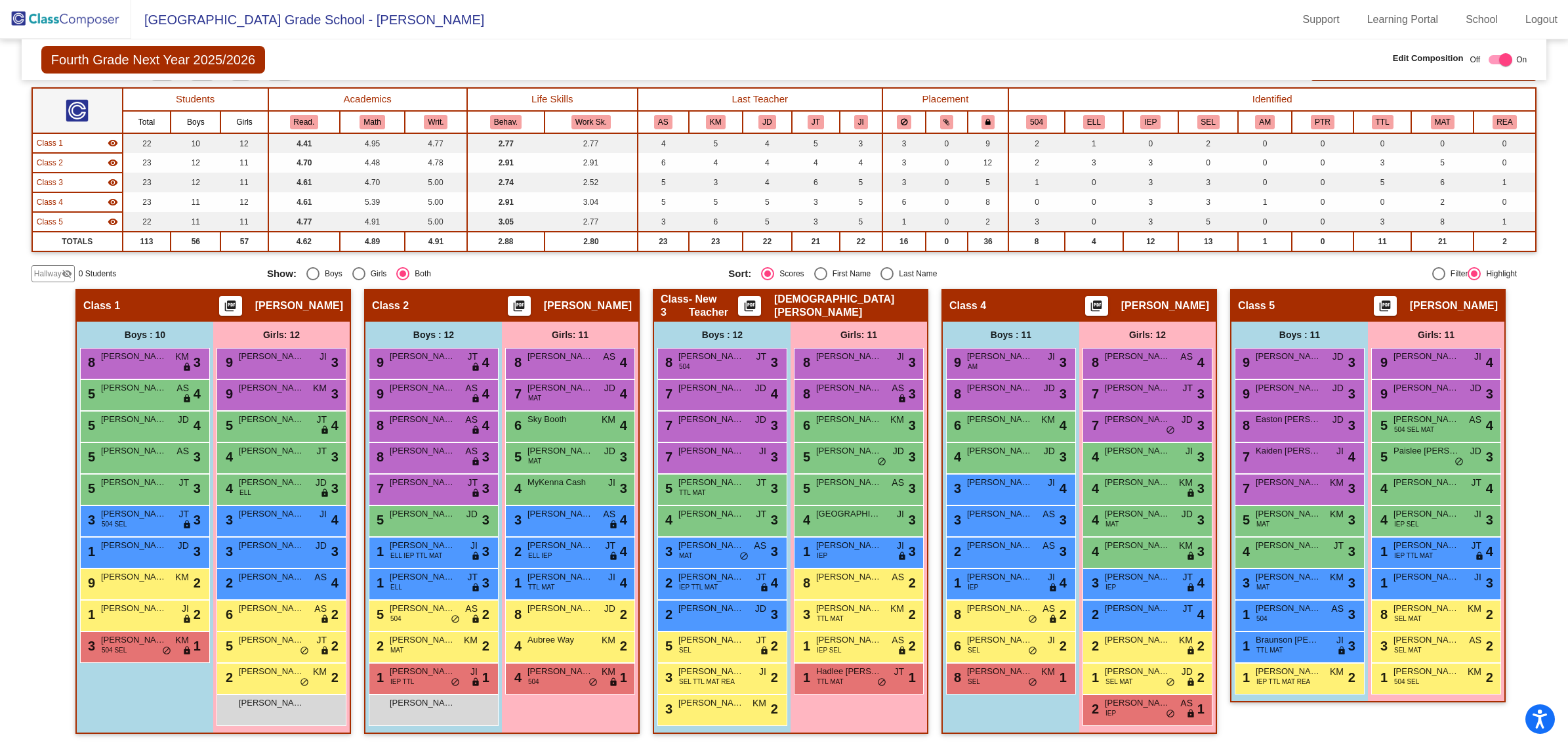
scroll to position [95, 0]
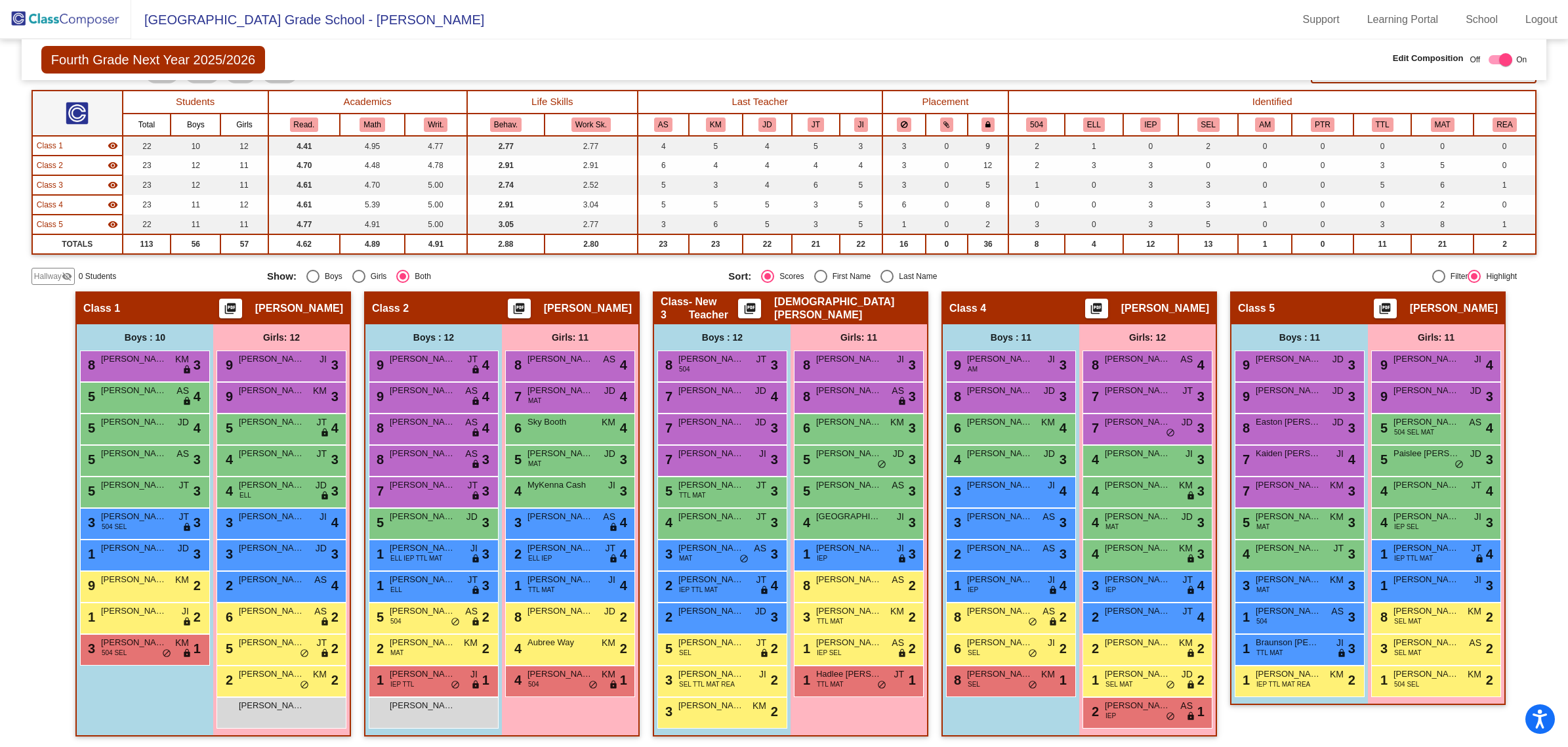
click at [47, 272] on span "Hallway" at bounding box center [47, 276] width 27 height 12
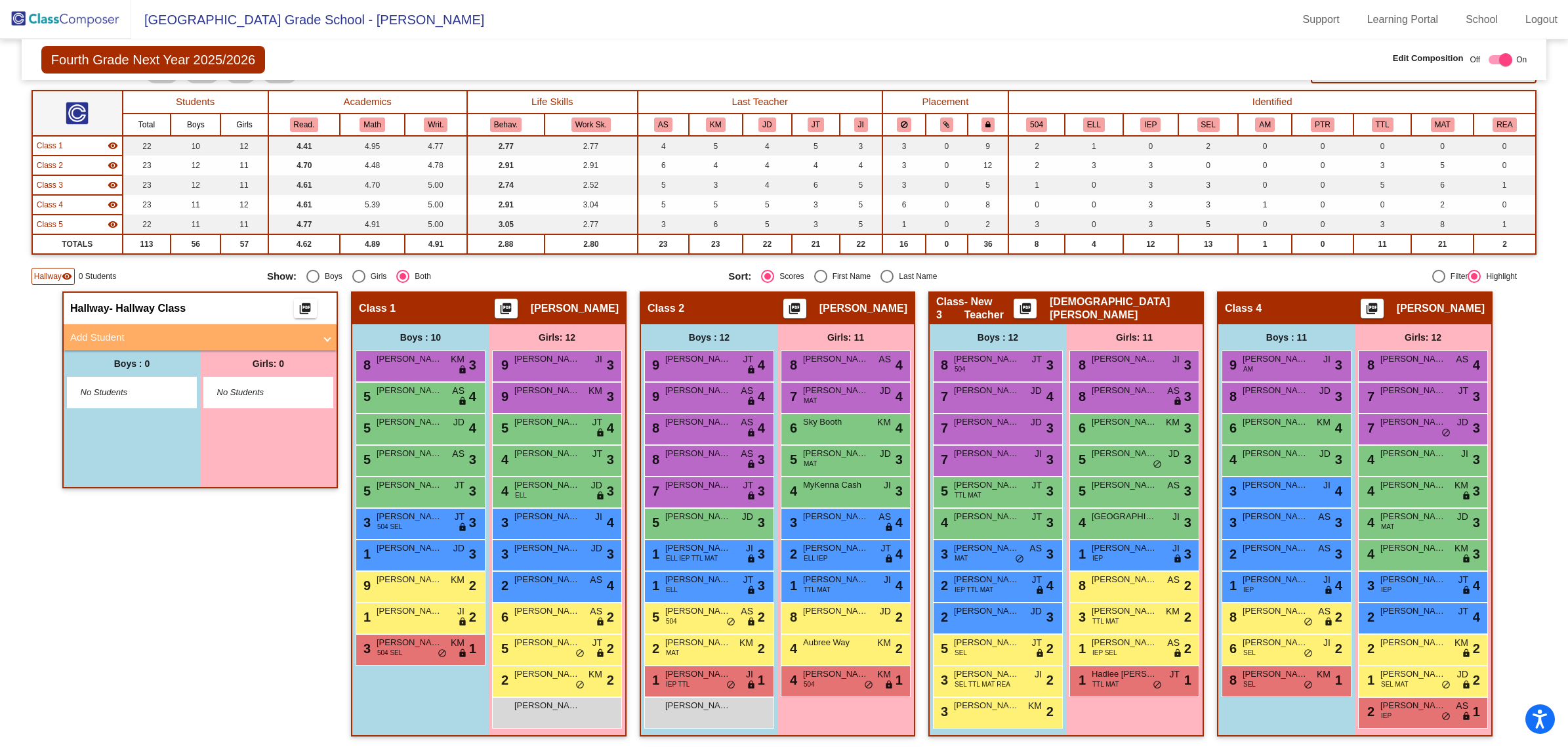
scroll to position [241, 0]
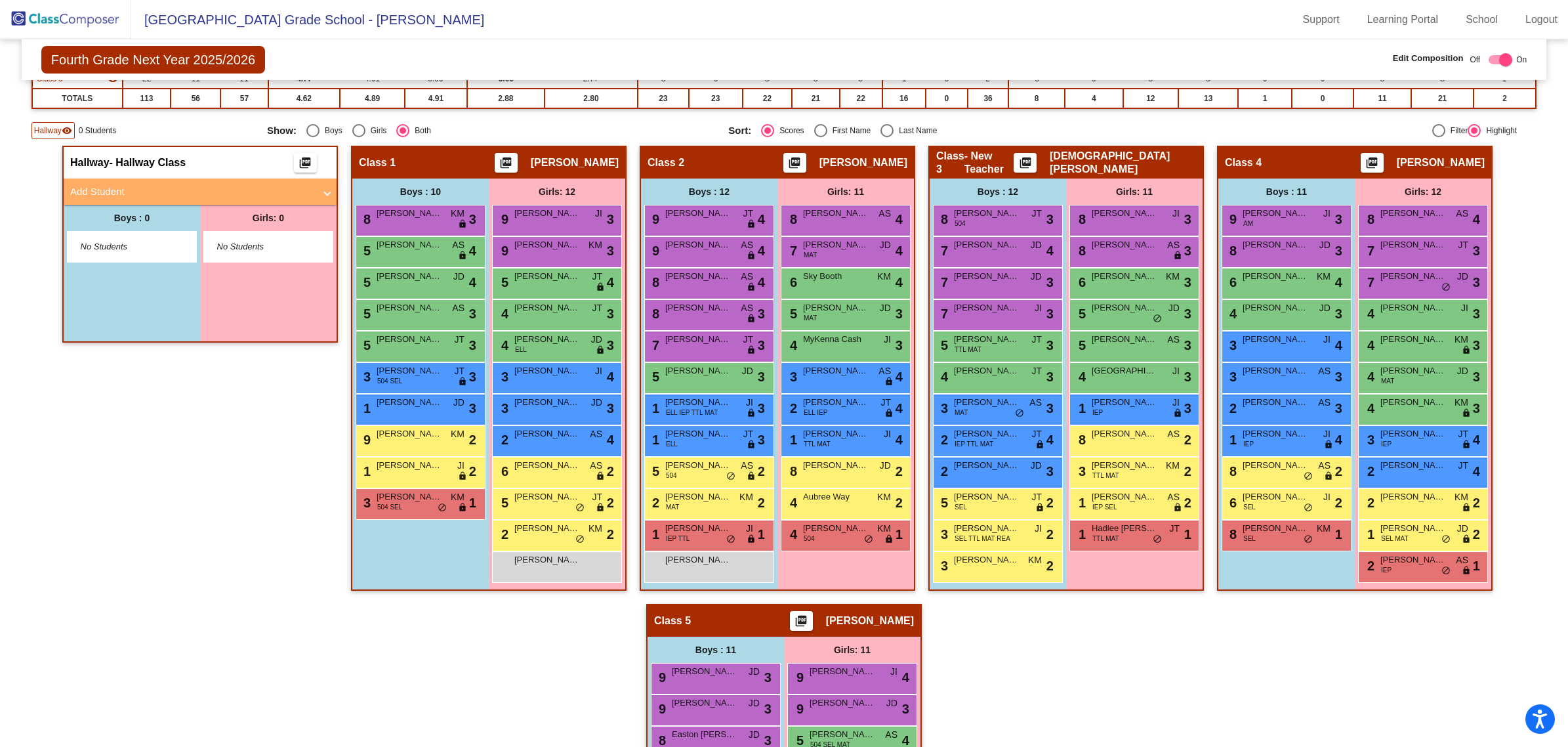
click at [96, 188] on mat-panel-title "Add Student" at bounding box center [192, 192] width 244 height 15
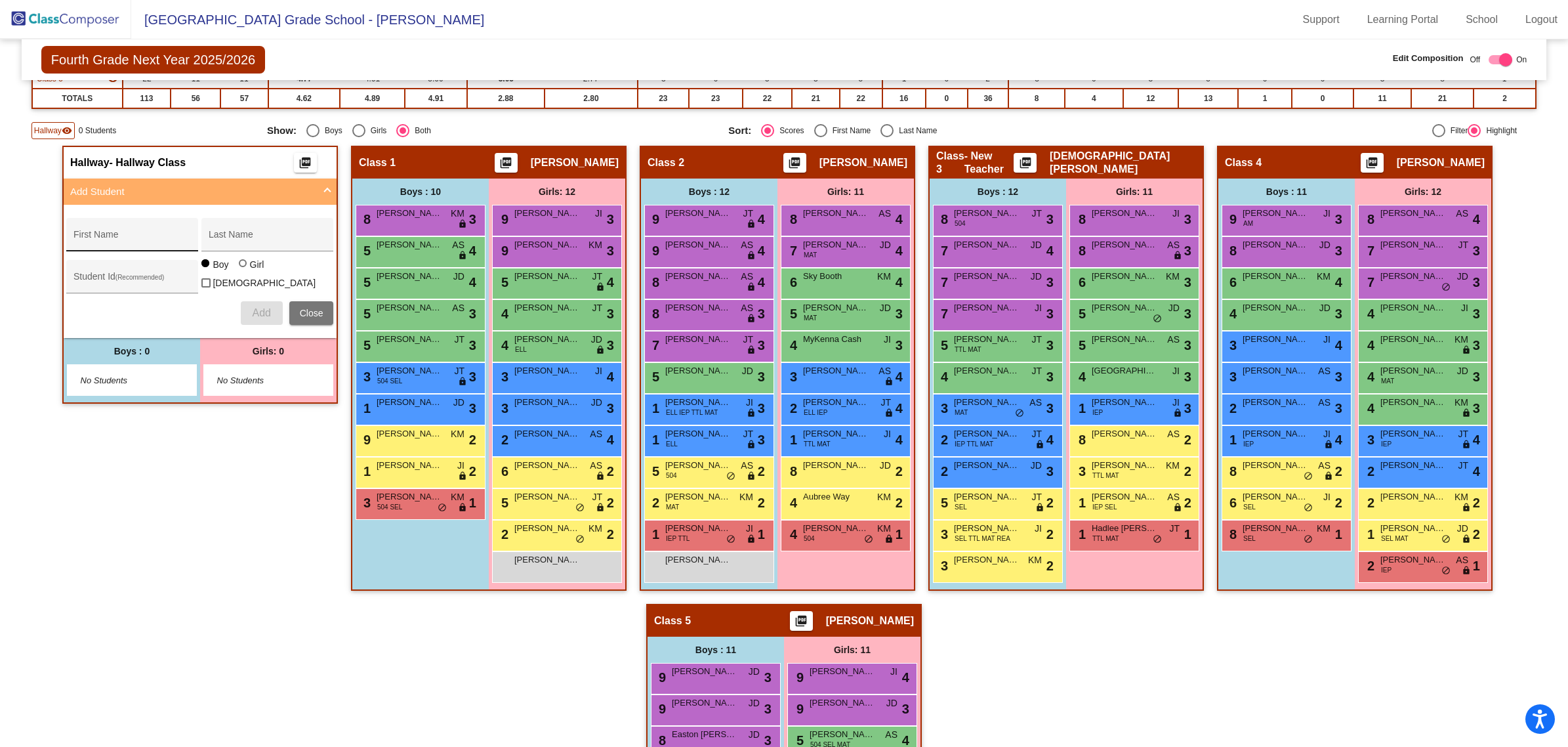
click at [110, 234] on input "First Name" at bounding box center [132, 239] width 118 height 11
type input "[PERSON_NAME]"
paste input "340000146"
type input "340000146"
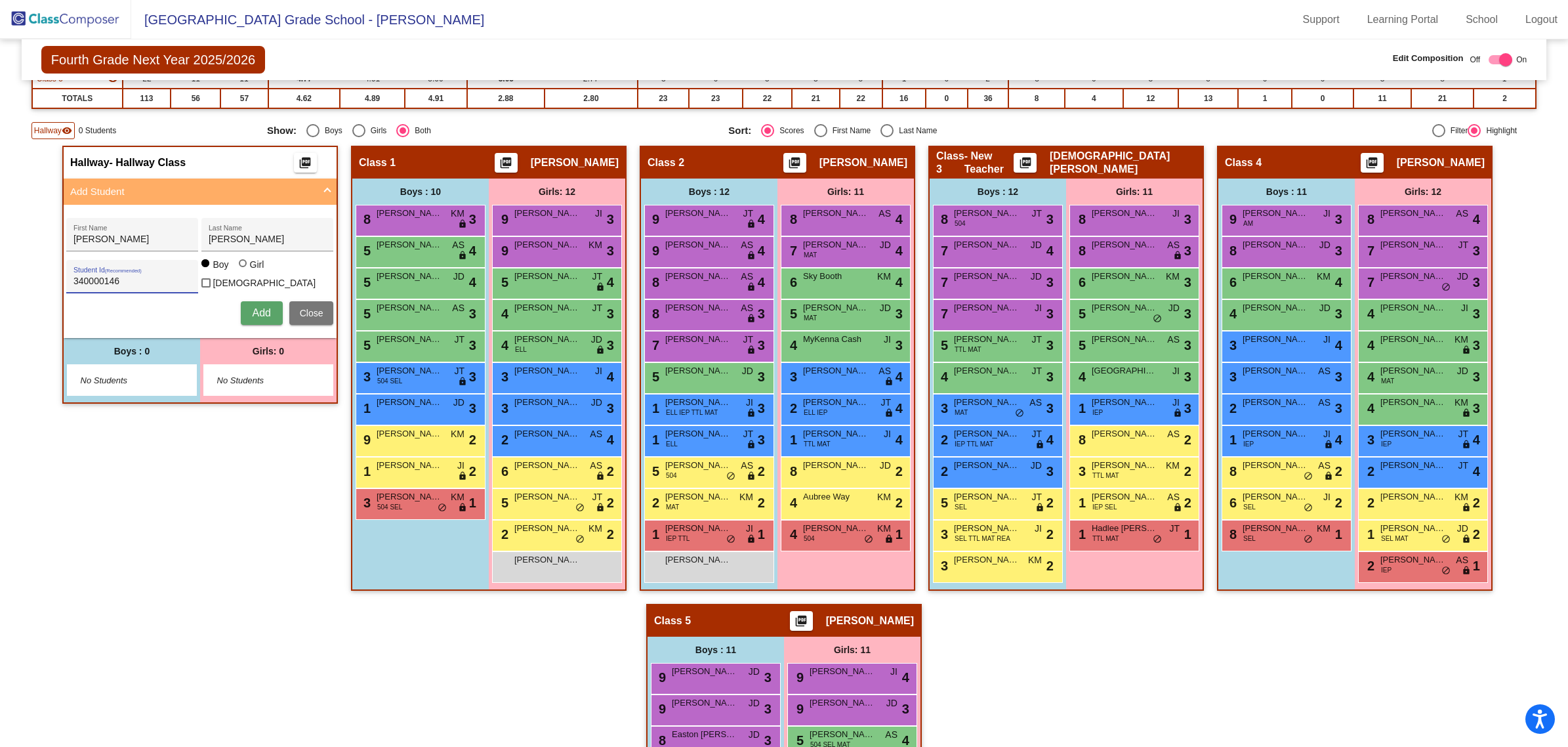
click at [264, 316] on button "Add" at bounding box center [261, 312] width 42 height 24
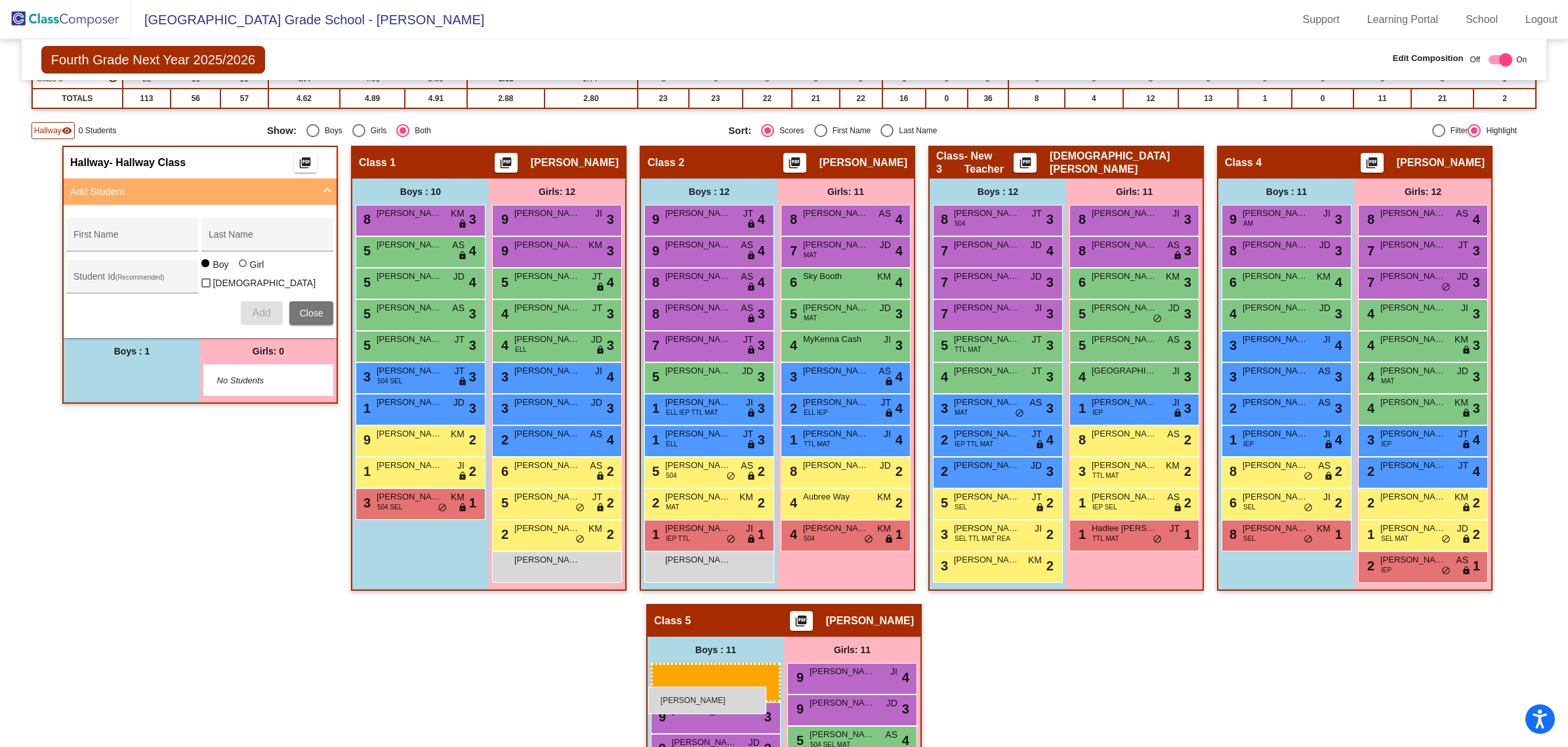
drag, startPoint x: 118, startPoint y: 379, endPoint x: 648, endPoint y: 687, distance: 613.0
